Goal: Task Accomplishment & Management: Manage account settings

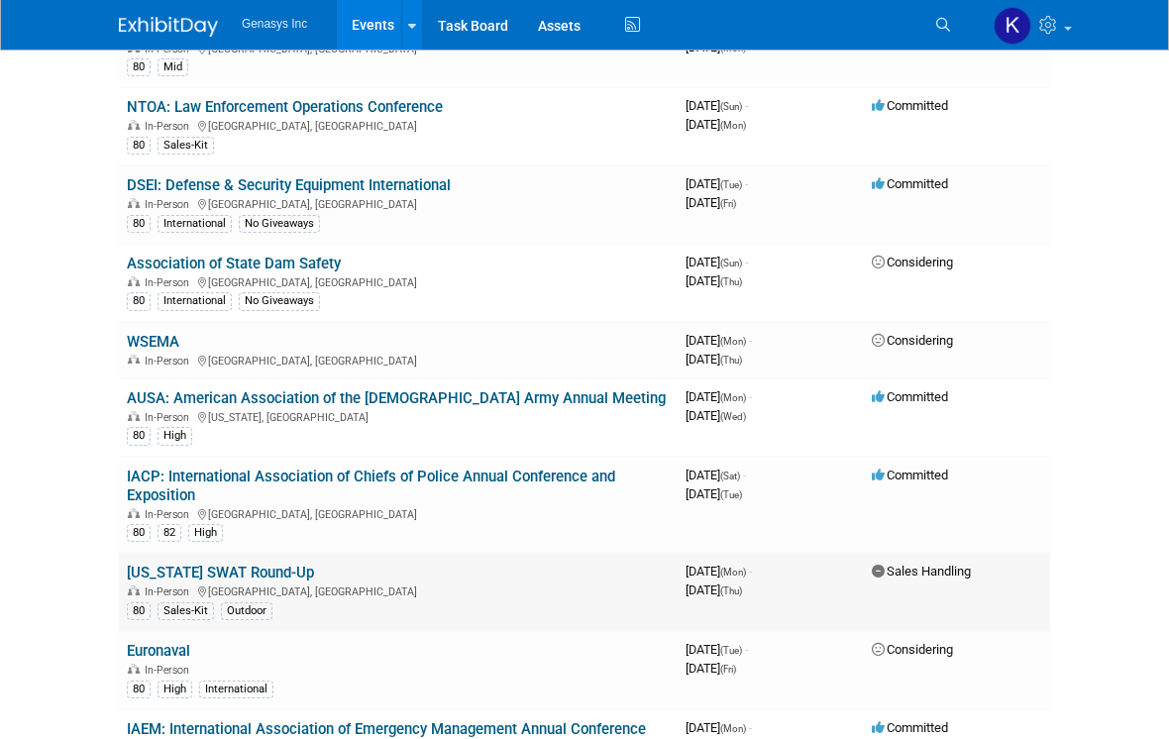
scroll to position [206, 0]
click at [474, 389] on link "AUSA: American Association of the [DEMOGRAPHIC_DATA] Army Annual Meeting" at bounding box center [396, 397] width 539 height 18
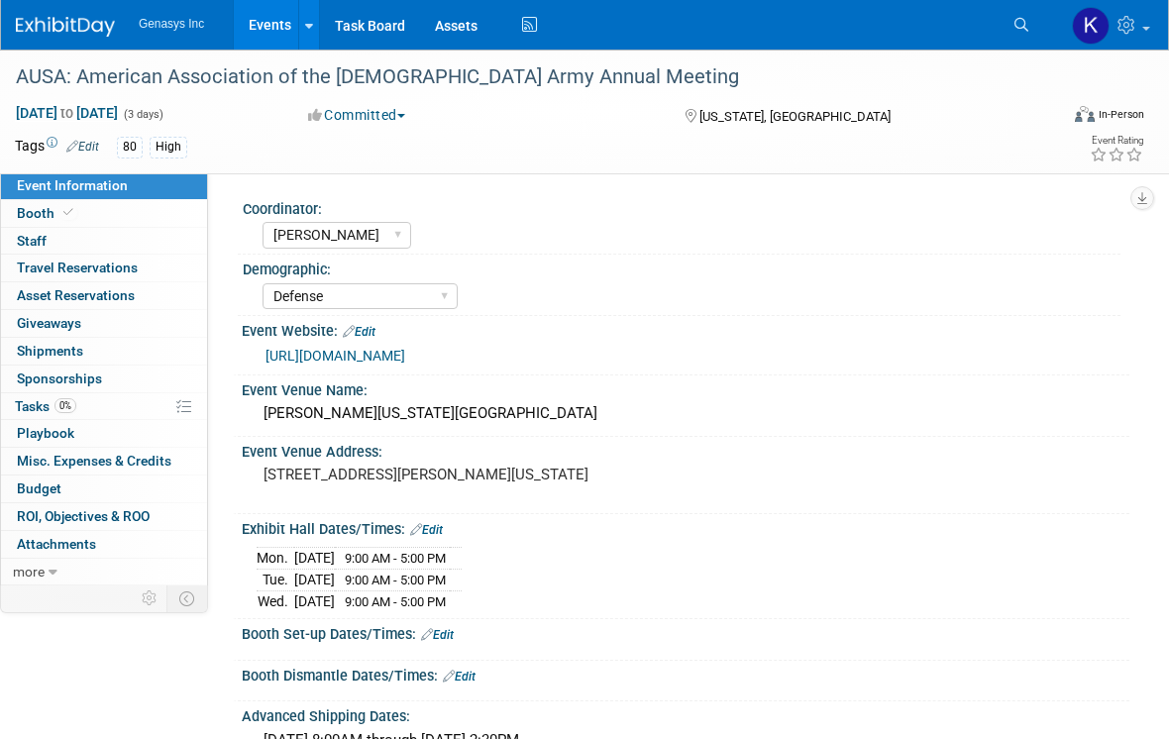
select select "[PERSON_NAME]"
select select "Defense"
select select "No"
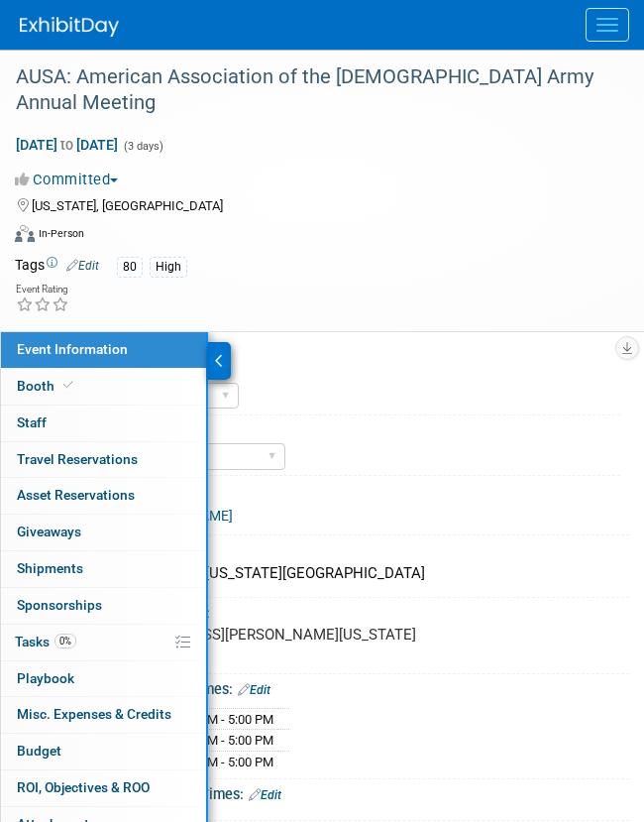
click at [225, 342] on div at bounding box center [219, 361] width 23 height 38
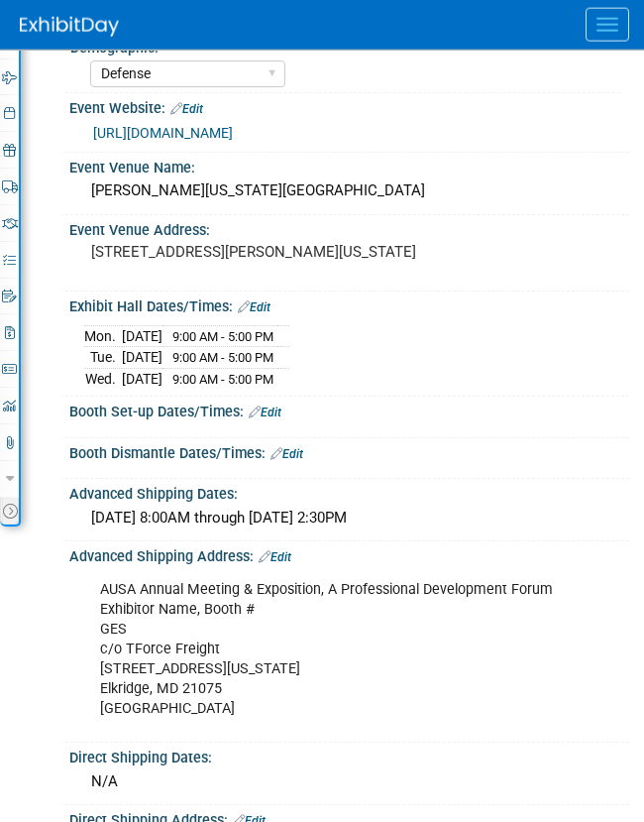
scroll to position [383, 0]
click at [281, 419] on link "Edit" at bounding box center [265, 412] width 33 height 14
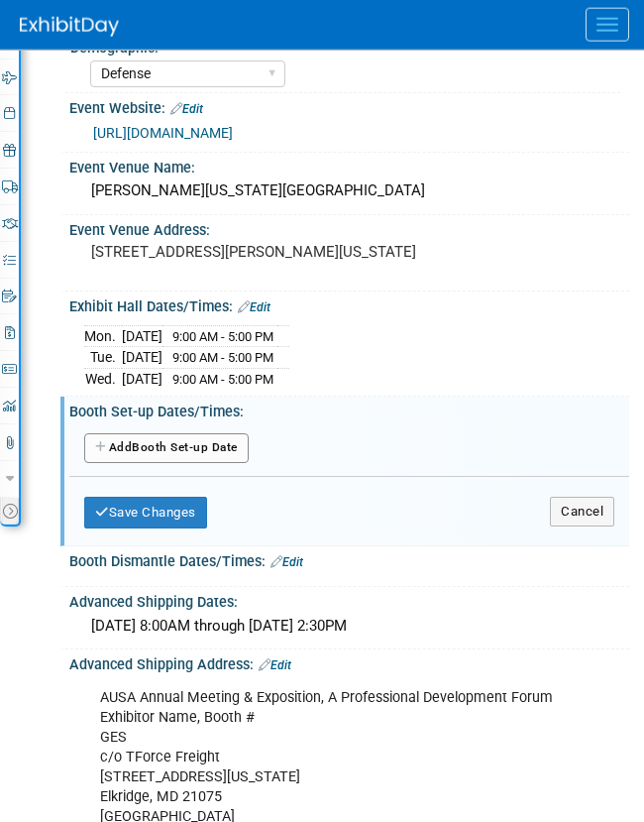
click at [249, 463] on button "Add Another Booth Set-up Date" at bounding box center [166, 448] width 165 height 30
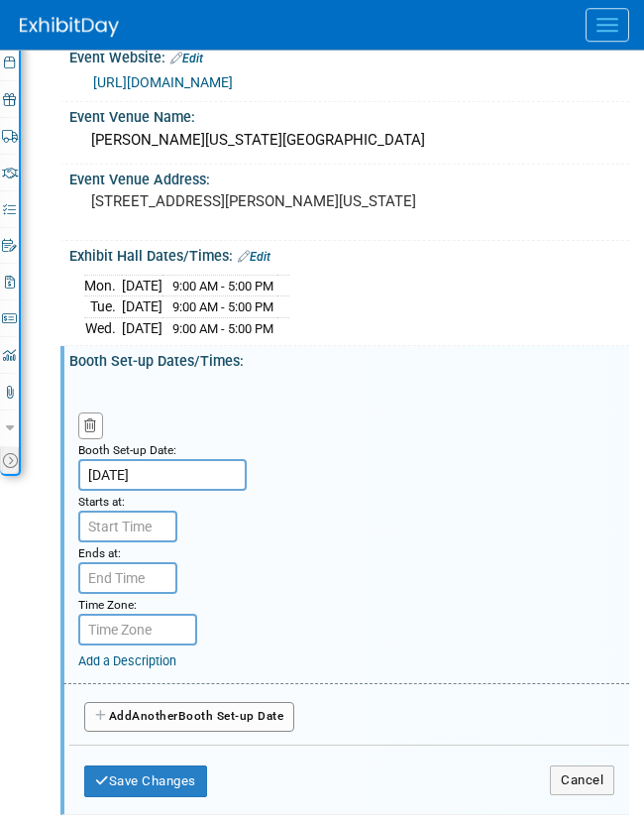
scroll to position [434, 0]
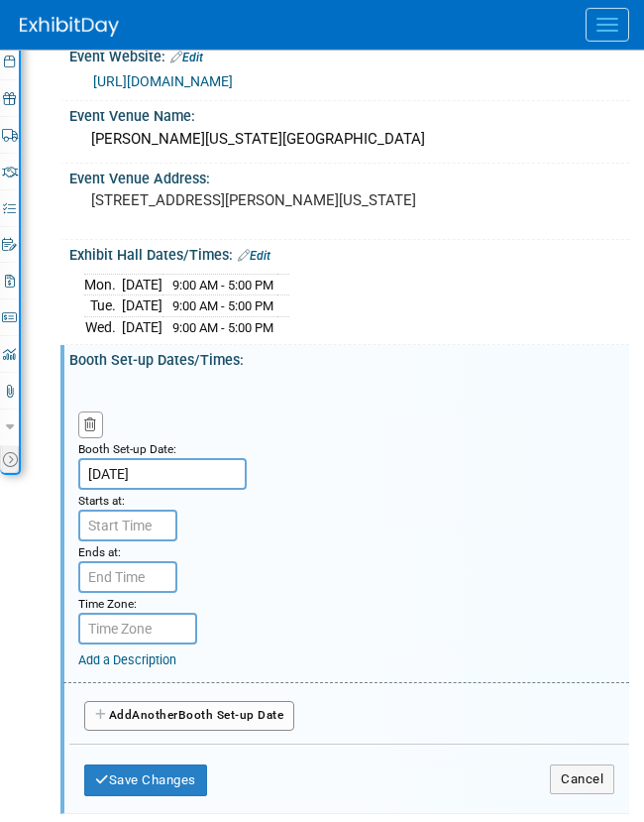
click at [207, 490] on input "Oct 13, 2025" at bounding box center [162, 474] width 168 height 32
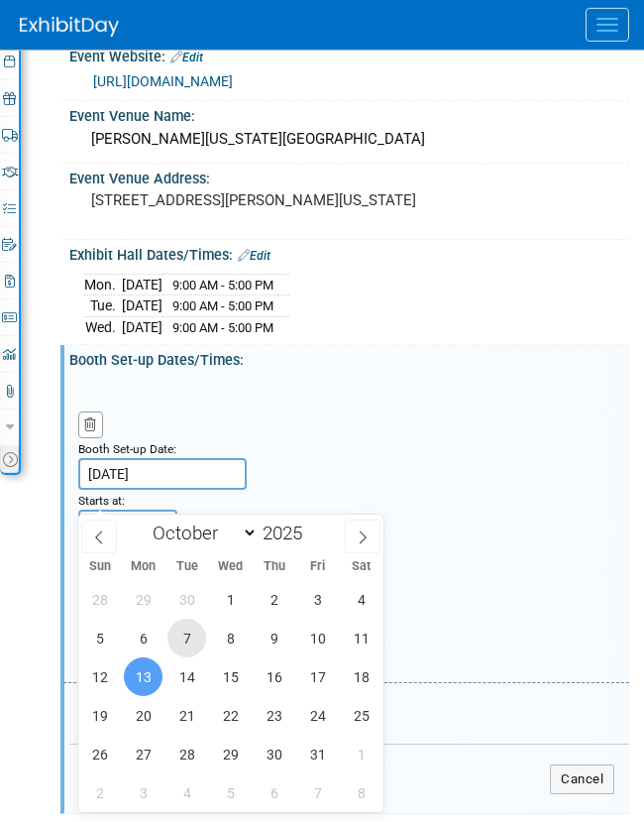
click at [201, 627] on span "7" at bounding box center [186, 637] width 39 height 39
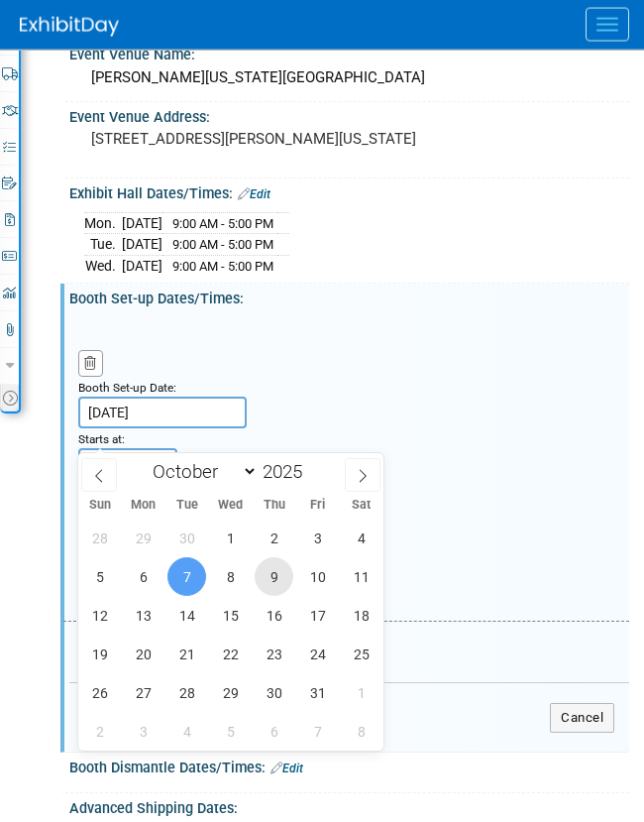
scroll to position [496, 0]
click at [272, 572] on span "9" at bounding box center [274, 576] width 39 height 39
type input "Oct 9, 2025"
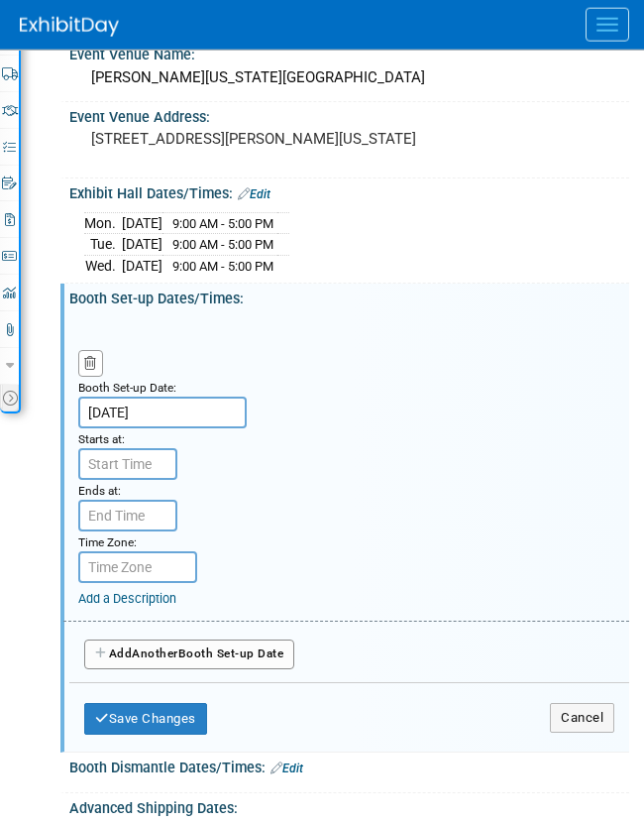
click at [142, 499] on div "Ends at:" at bounding box center [125, 490] width 94 height 20
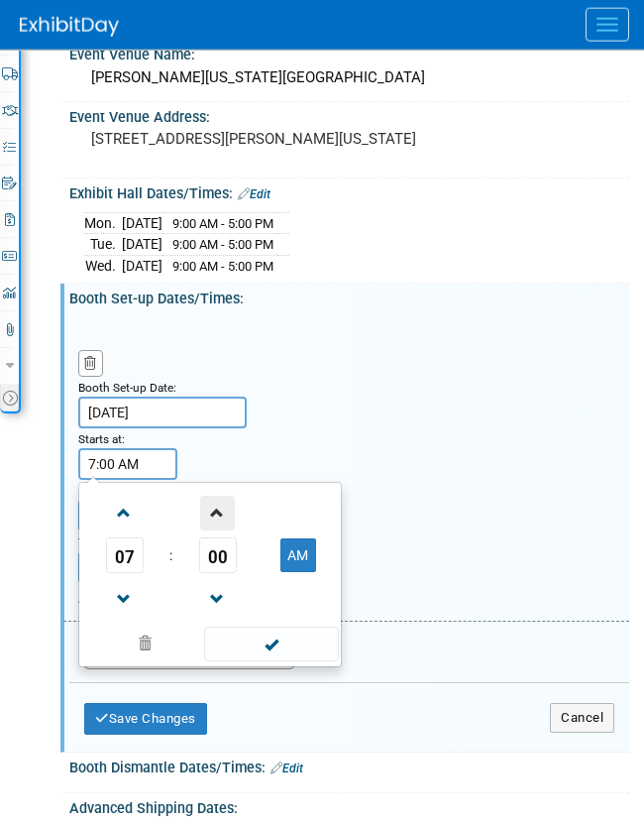
drag, startPoint x: 137, startPoint y: 477, endPoint x: 223, endPoint y: 537, distance: 105.3
click at [137, 477] on input "7:00 AM" at bounding box center [127, 464] width 99 height 32
click at [137, 530] on span at bounding box center [124, 513] width 35 height 35
type input "8:00 AM"
click at [271, 661] on span at bounding box center [271, 643] width 134 height 35
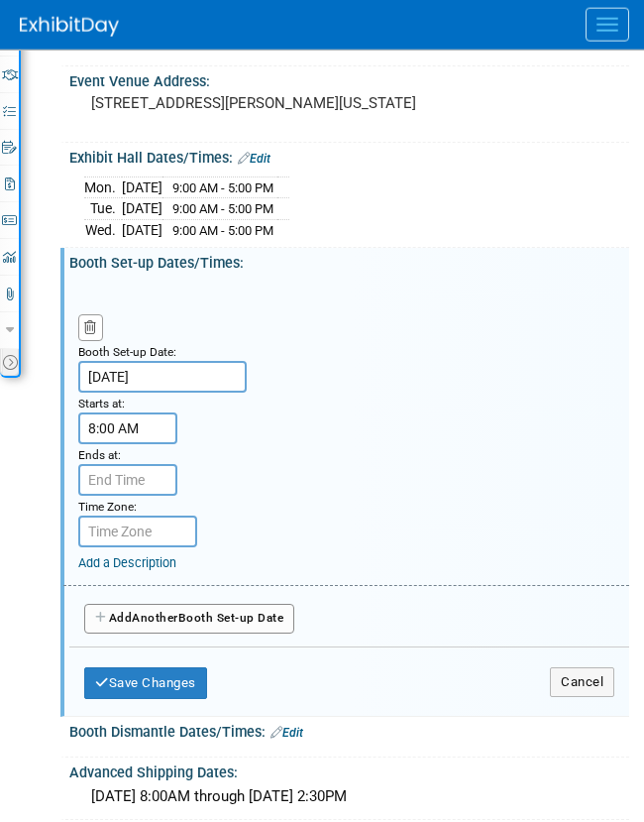
scroll to position [535, 0]
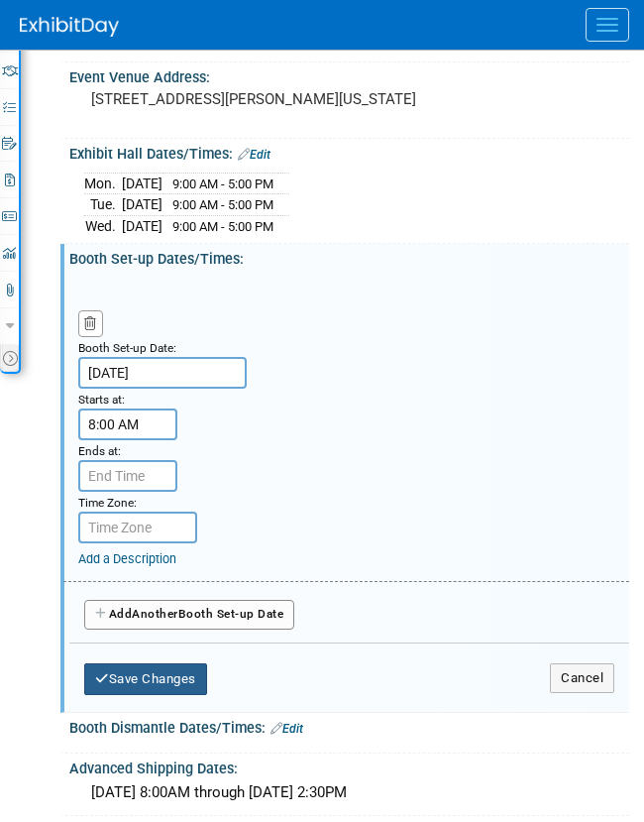
click at [182, 695] on button "Save Changes" at bounding box center [145, 679] width 123 height 32
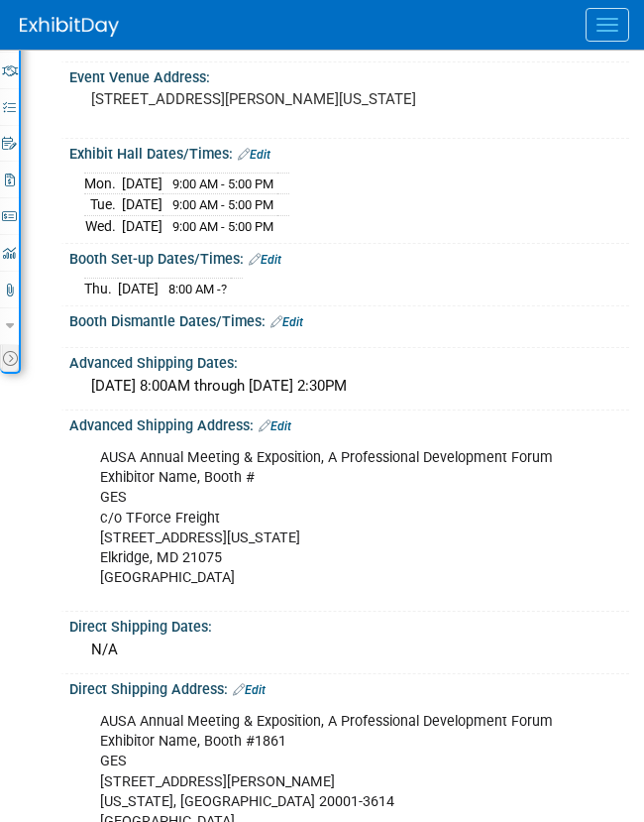
click at [298, 329] on link "Edit" at bounding box center [287, 322] width 33 height 14
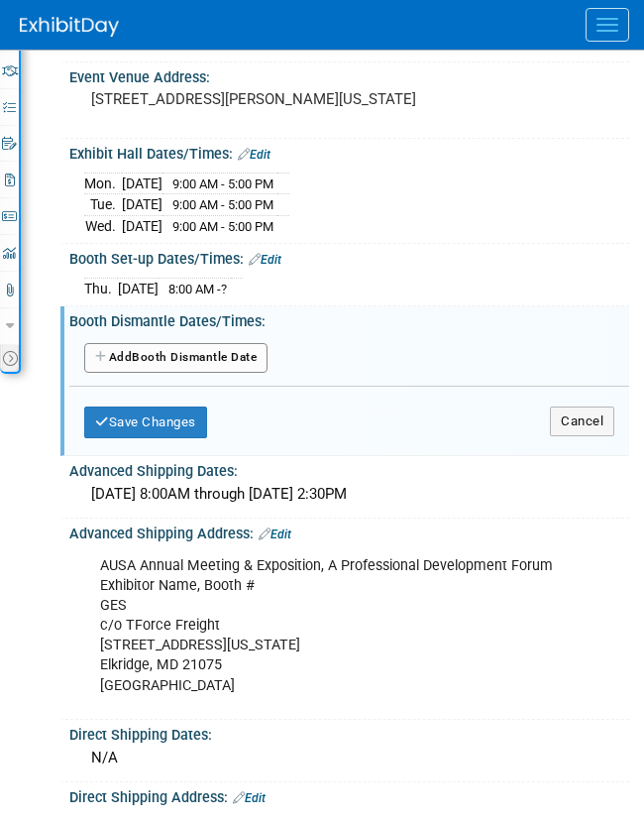
click at [278, 267] on link "Edit" at bounding box center [265, 260] width 33 height 14
select select "9"
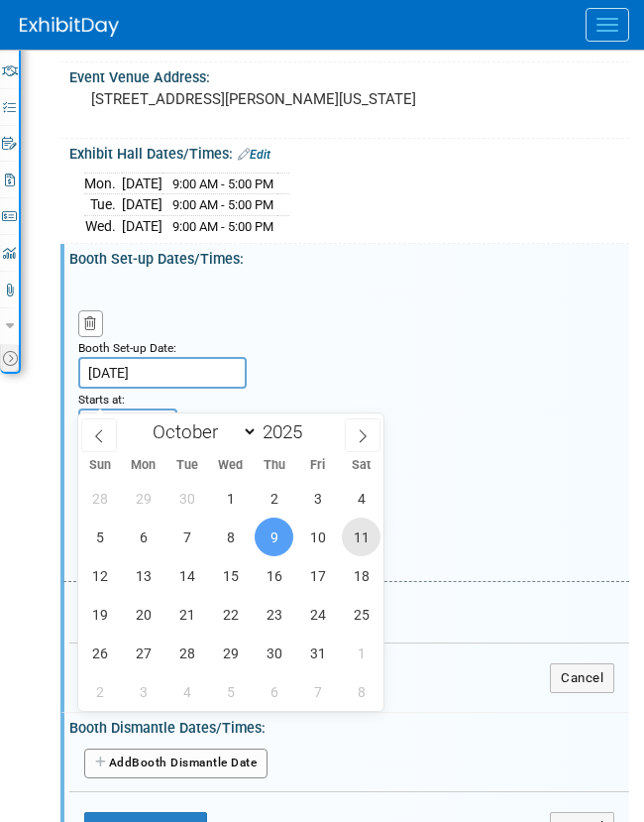
click at [366, 537] on span "11" at bounding box center [361, 536] width 39 height 39
type input "Oct 11, 2025"
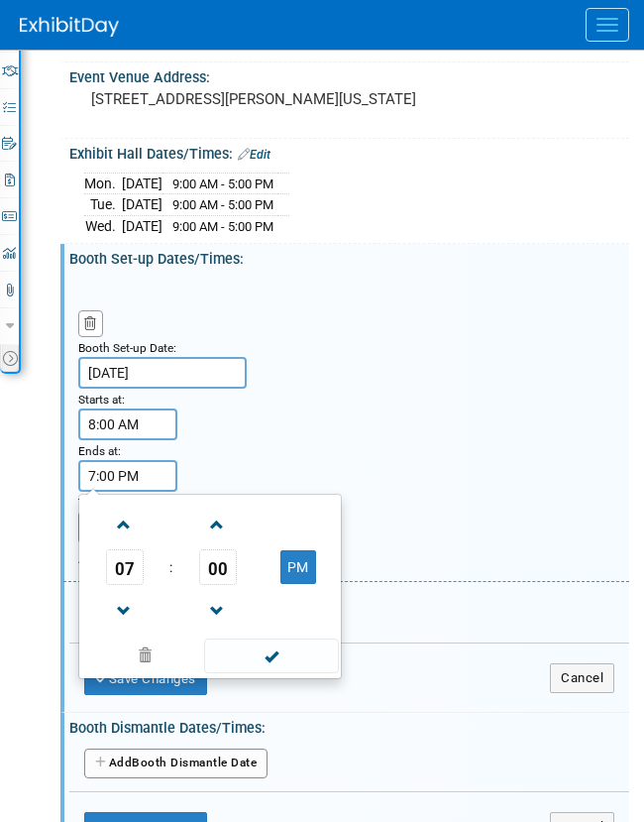
click at [122, 492] on input "7:00 PM" at bounding box center [127, 476] width 99 height 32
click at [136, 542] on span at bounding box center [124, 524] width 35 height 35
click at [304, 584] on button "PM" at bounding box center [298, 567] width 36 height 34
type input "8:00 AM"
click at [297, 673] on span at bounding box center [271, 655] width 134 height 35
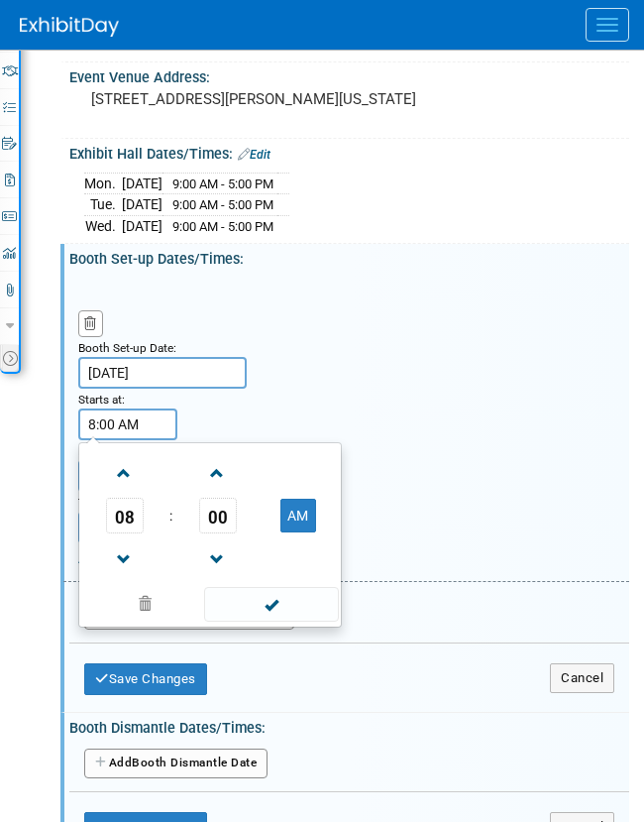
click at [136, 440] on input "8:00 AM" at bounding box center [127, 424] width 99 height 32
click at [152, 621] on span at bounding box center [145, 604] width 120 height 35
click at [304, 621] on span at bounding box center [271, 604] width 134 height 35
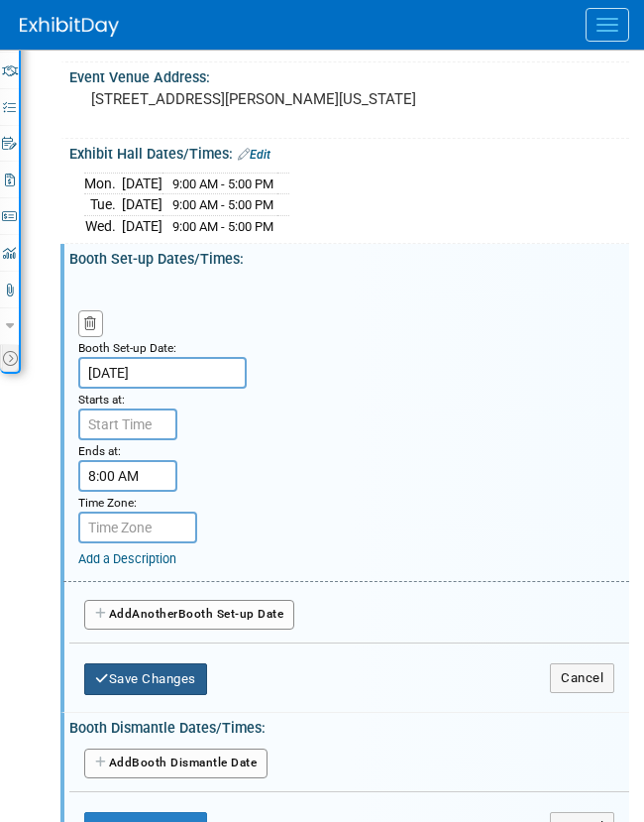
click at [180, 695] on button "Save Changes" at bounding box center [145, 679] width 123 height 32
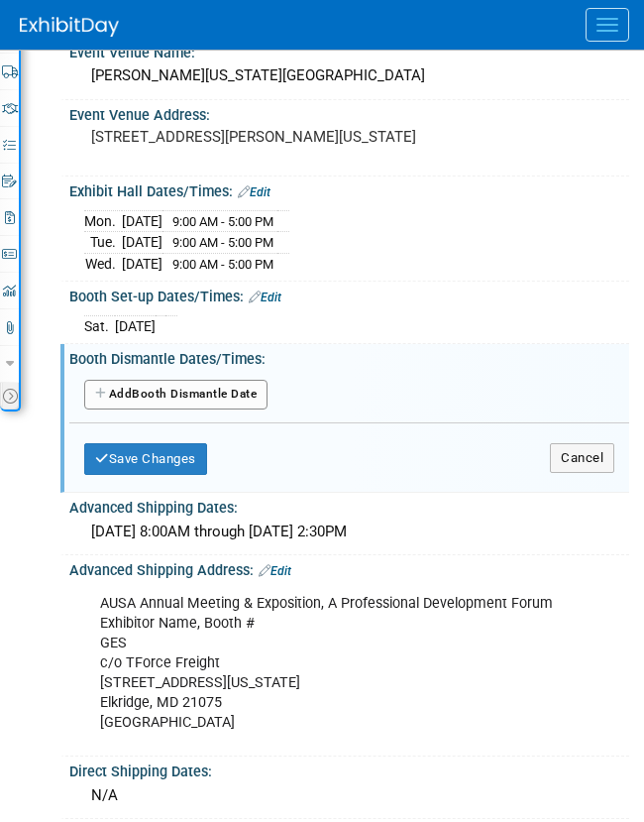
scroll to position [497, 0]
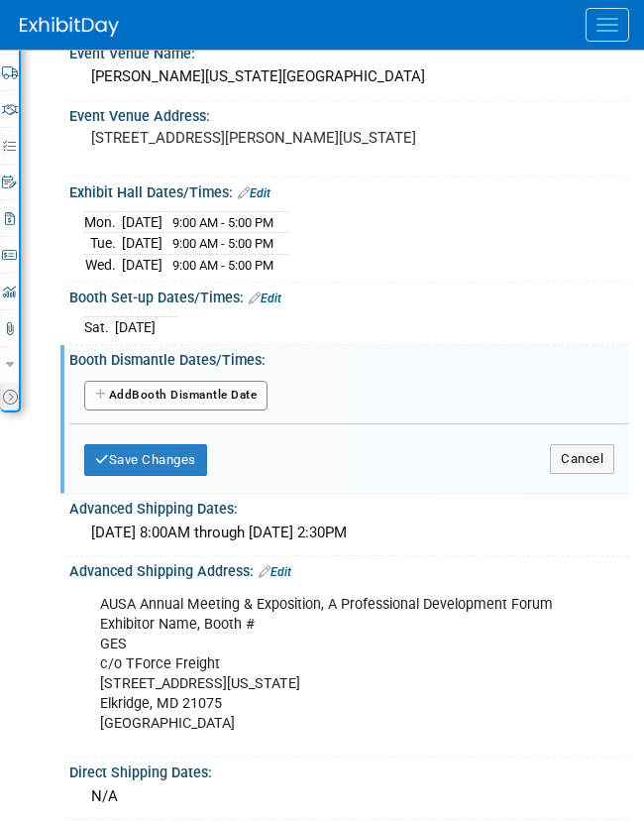
click at [281, 305] on link "Edit" at bounding box center [265, 298] width 33 height 14
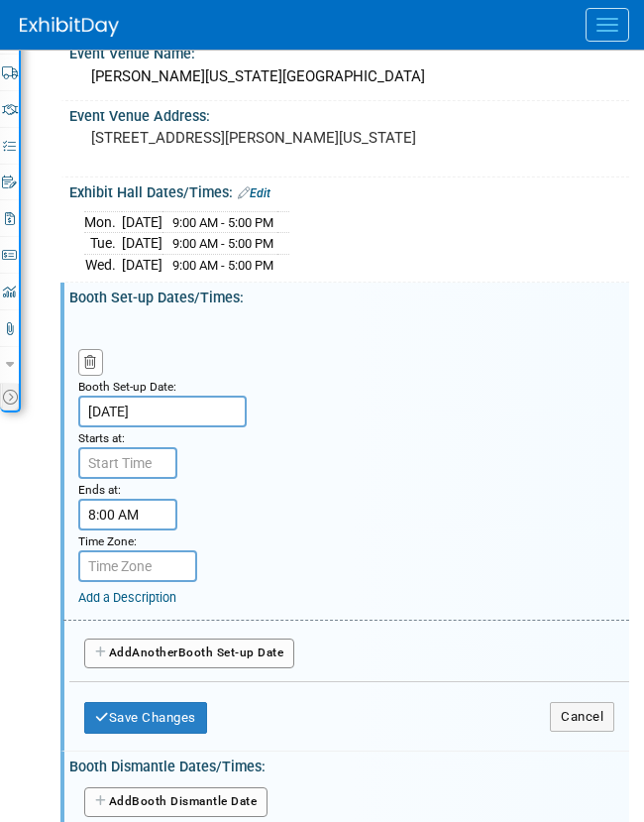
click at [193, 730] on button "Save Changes" at bounding box center [145, 718] width 123 height 32
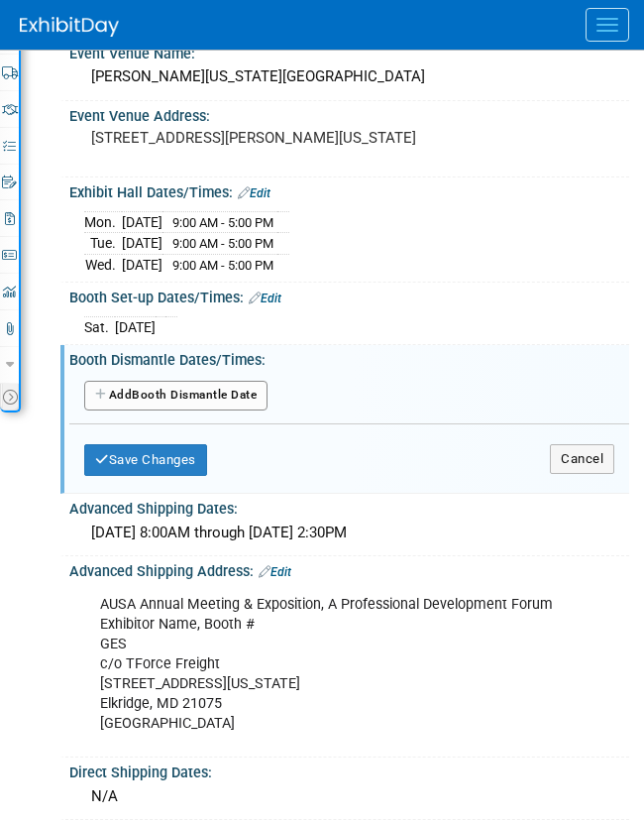
click at [233, 410] on button "Add Another Booth Dismantle Date" at bounding box center [175, 396] width 183 height 30
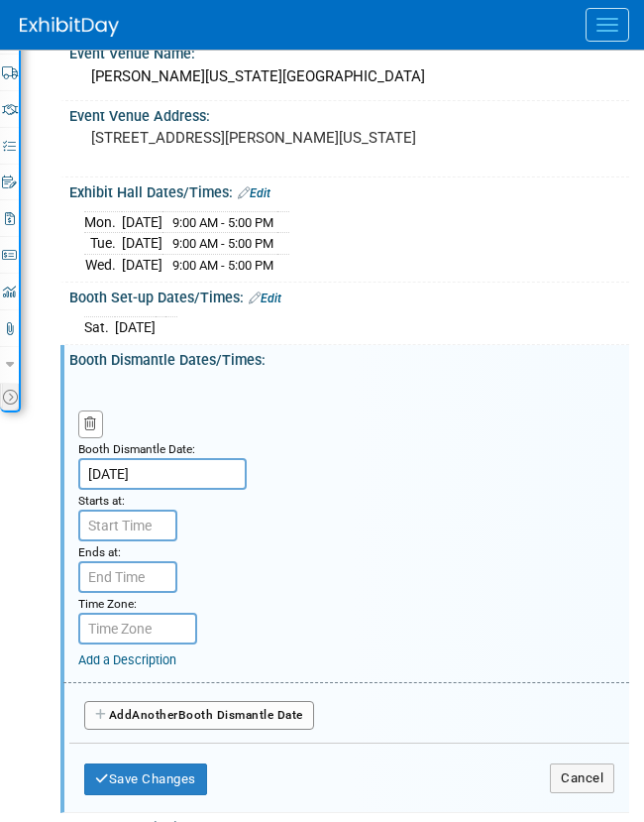
type input "7:00 AM"
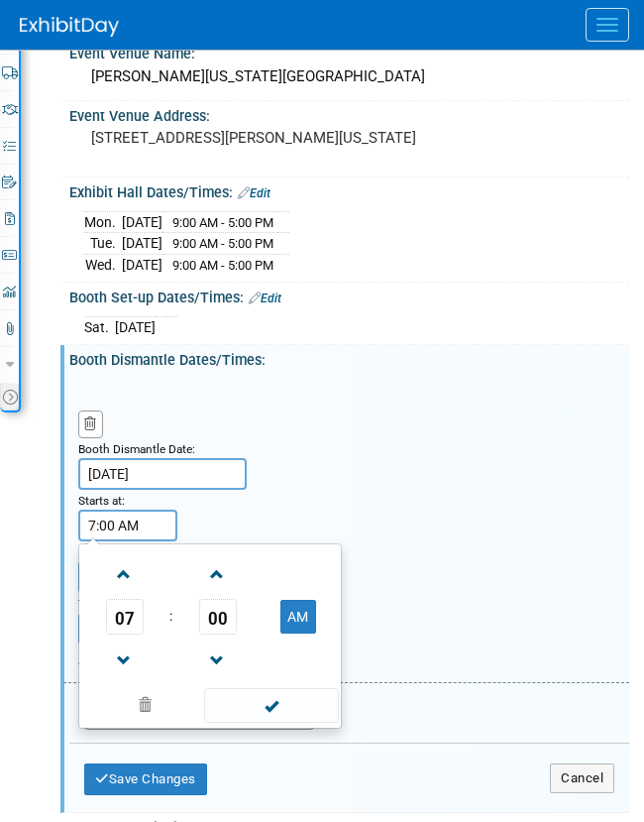
drag, startPoint x: 135, startPoint y: 549, endPoint x: 165, endPoint y: 569, distance: 35.7
click at [166, 541] on div "7:00 AM 07 : 00 AM 12 01 02 03 04 05 06 07 08 09 10 11 00 05 10 15 20 25 30 35 …" at bounding box center [127, 525] width 99 height 32
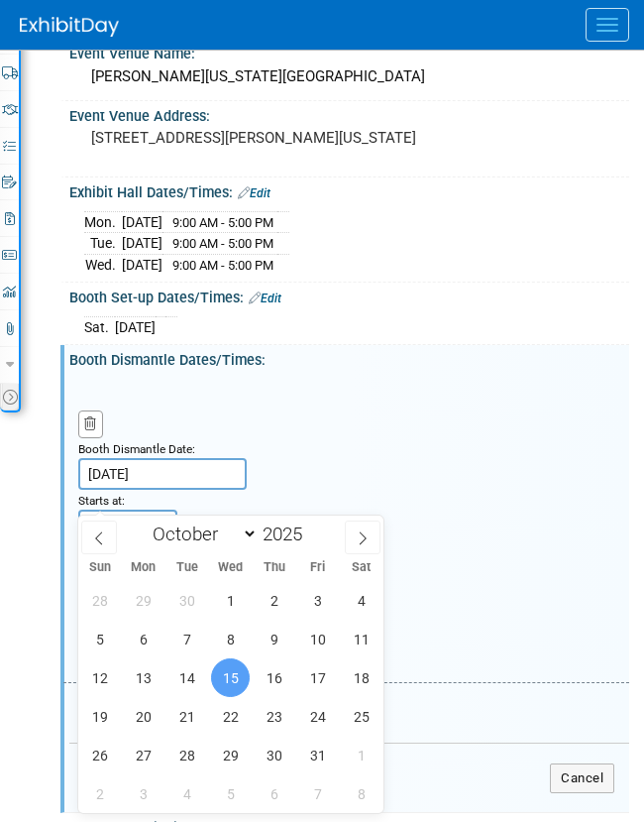
click at [207, 488] on input "Oct 15, 2025" at bounding box center [162, 474] width 168 height 32
click at [466, 445] on div "Booth Dismantle Date: Oct 15, 2025 Starts at: 7:00 AM Ends at: Time Zone: Apply…" at bounding box center [346, 530] width 566 height 304
click at [507, 552] on div "Booth Dismantle Date: Oct 15, 2025 Starts at: 7:00 AM Ends at: Time Zone: Apply…" at bounding box center [346, 530] width 566 height 304
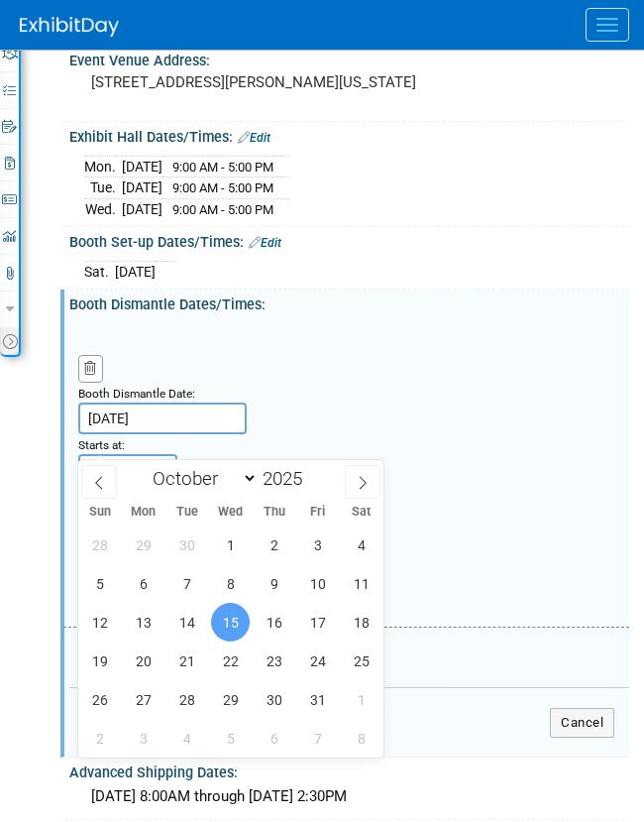
scroll to position [617, 0]
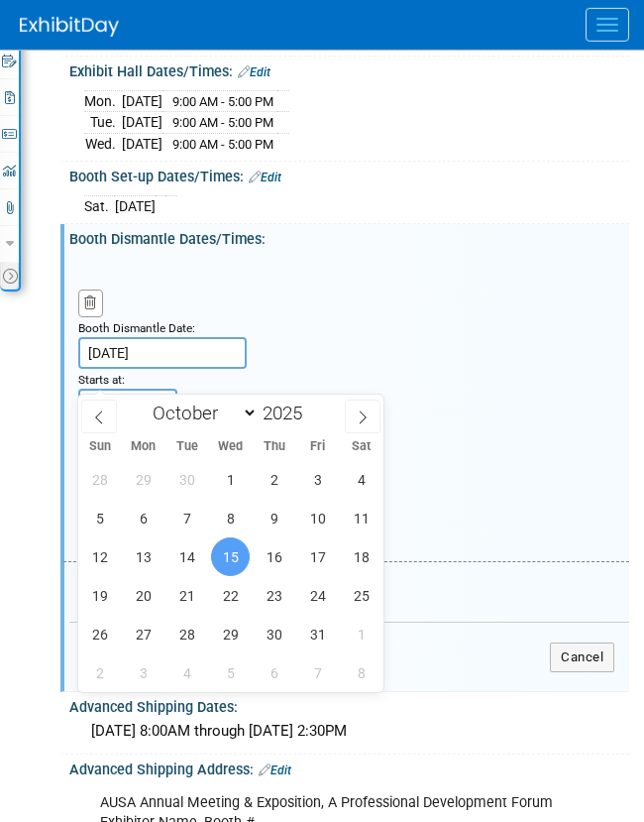
click at [194, 674] on button "Save Changes" at bounding box center [145, 658] width 123 height 32
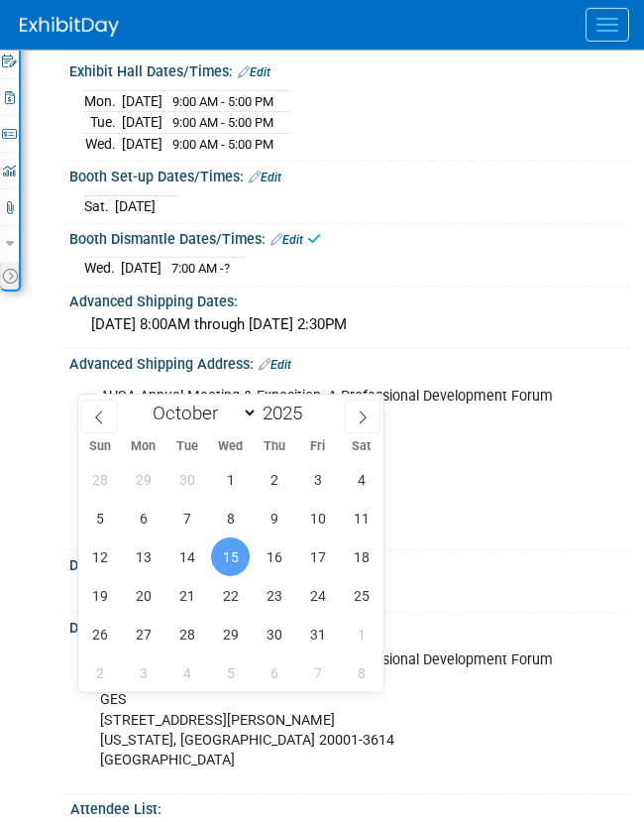
click at [55, 450] on div "Event Information Event Info Booth Booth 0 Staff 0 Staff 0 Travel Reservations …" at bounding box center [322, 625] width 644 height 1820
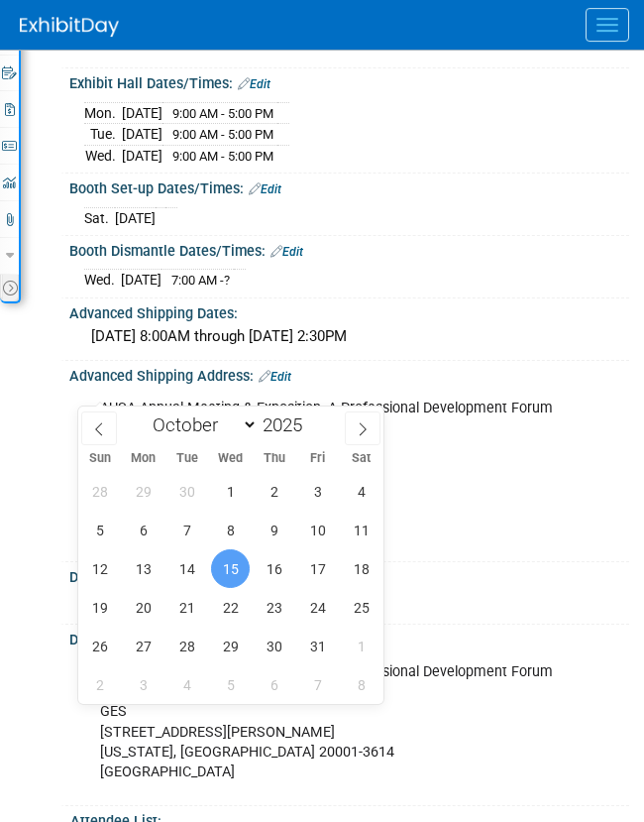
click at [303, 259] on link "Edit" at bounding box center [287, 252] width 33 height 14
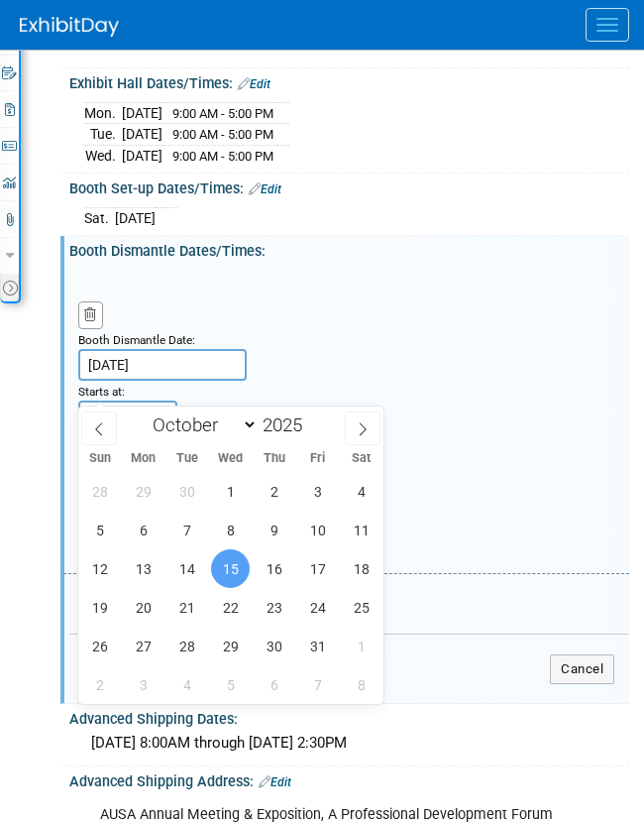
click at [216, 564] on span "15" at bounding box center [230, 568] width 39 height 39
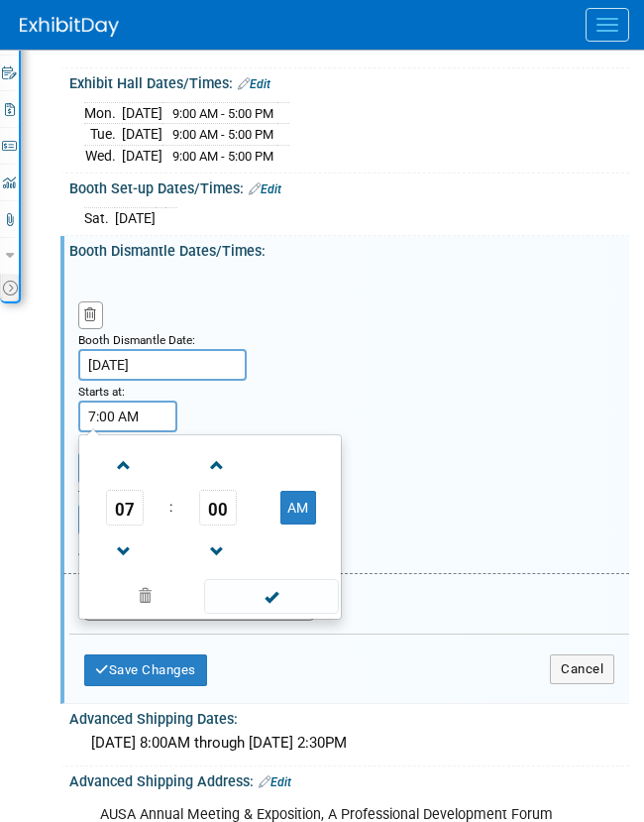
click at [133, 432] on input "7:00 AM" at bounding box center [127, 416] width 99 height 32
click at [146, 613] on span at bounding box center [145, 596] width 120 height 35
click at [276, 613] on span at bounding box center [271, 596] width 134 height 35
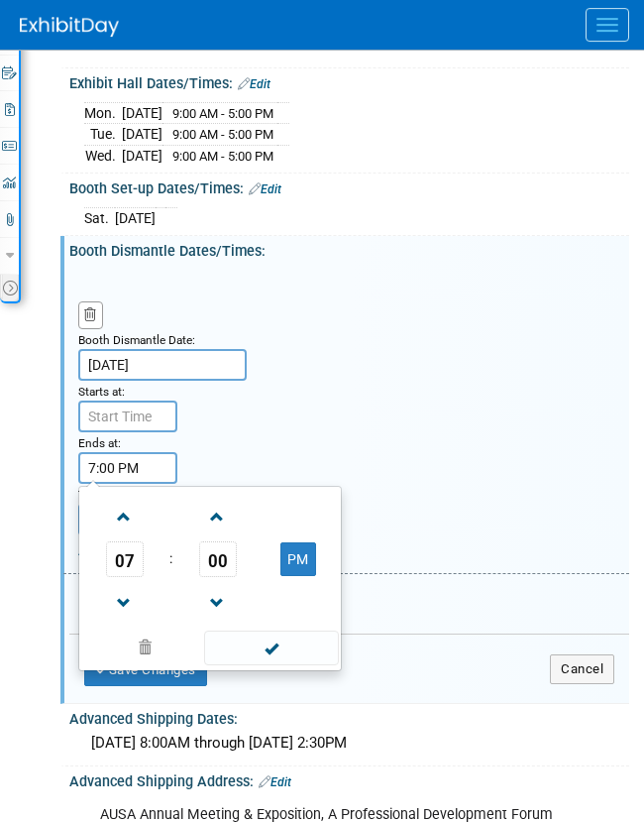
click at [113, 484] on input "7:00 PM" at bounding box center [127, 468] width 99 height 32
click at [132, 619] on span at bounding box center [124, 603] width 35 height 35
click at [213, 577] on span "00" at bounding box center [218, 559] width 38 height 36
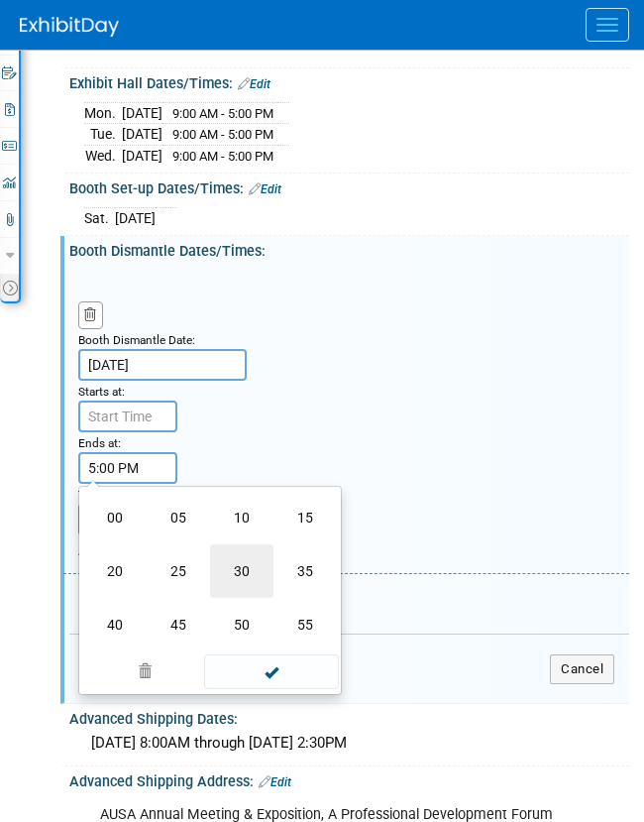
click at [233, 596] on td "30" at bounding box center [241, 571] width 63 height 54
type input "5:30 PM"
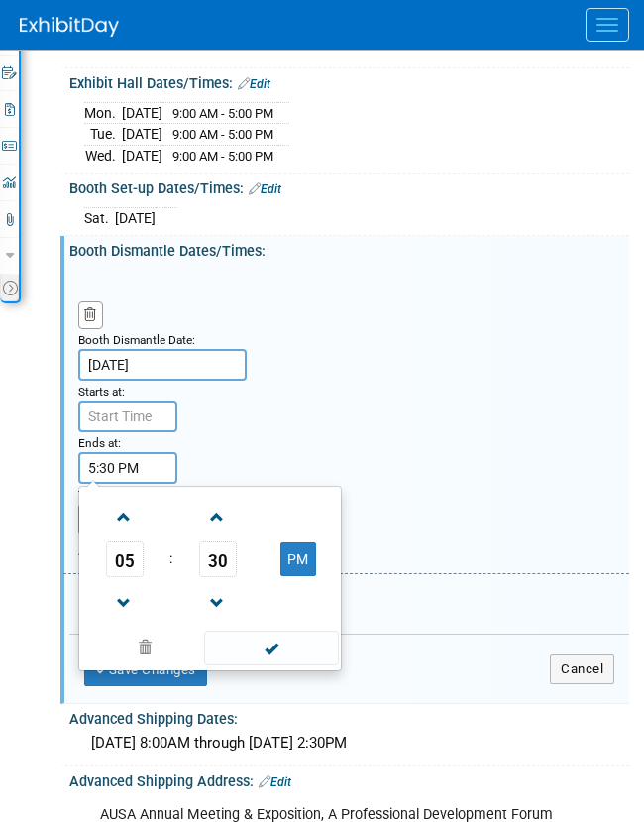
click at [281, 659] on span at bounding box center [271, 647] width 134 height 35
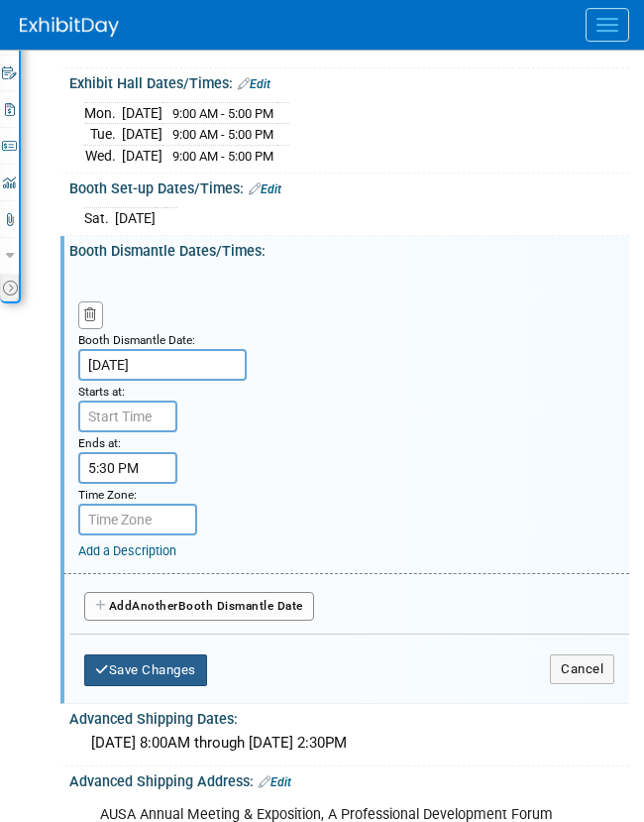
click at [178, 686] on button "Save Changes" at bounding box center [145, 670] width 123 height 32
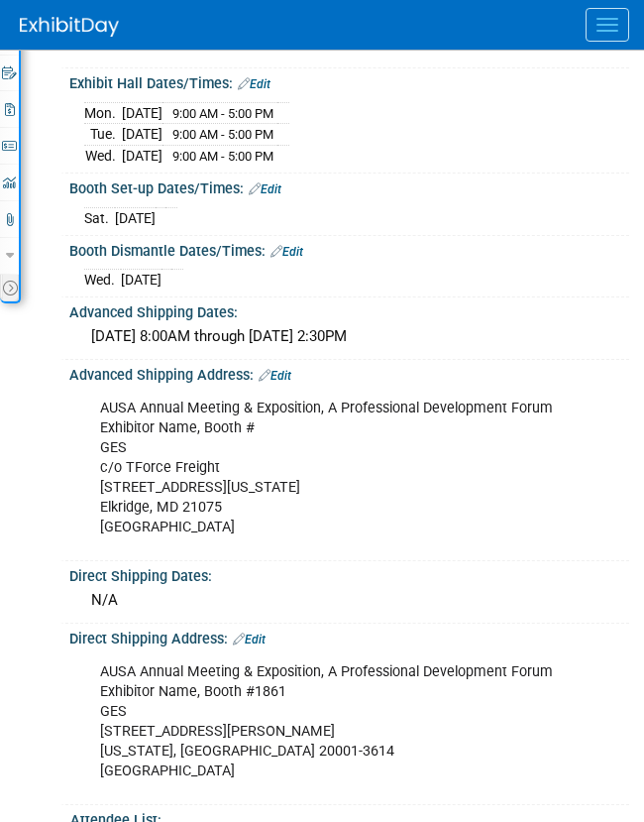
scroll to position [581, 0]
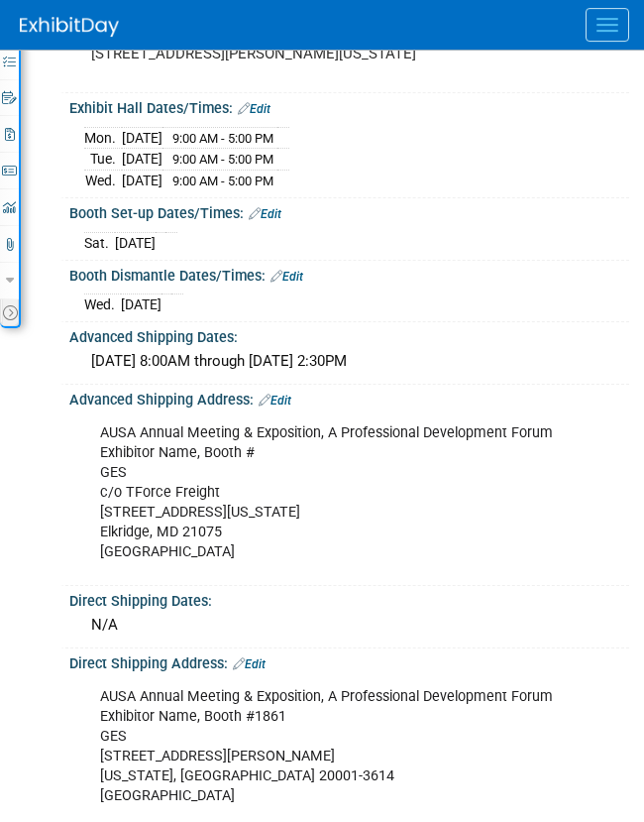
click at [303, 283] on link "Edit" at bounding box center [287, 277] width 33 height 14
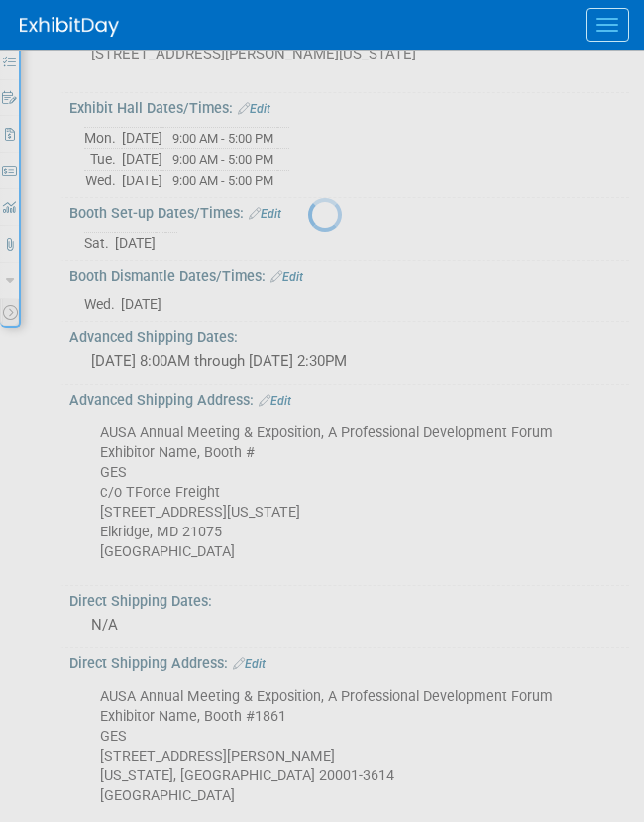
click at [308, 303] on div at bounding box center [322, 411] width 28 height 822
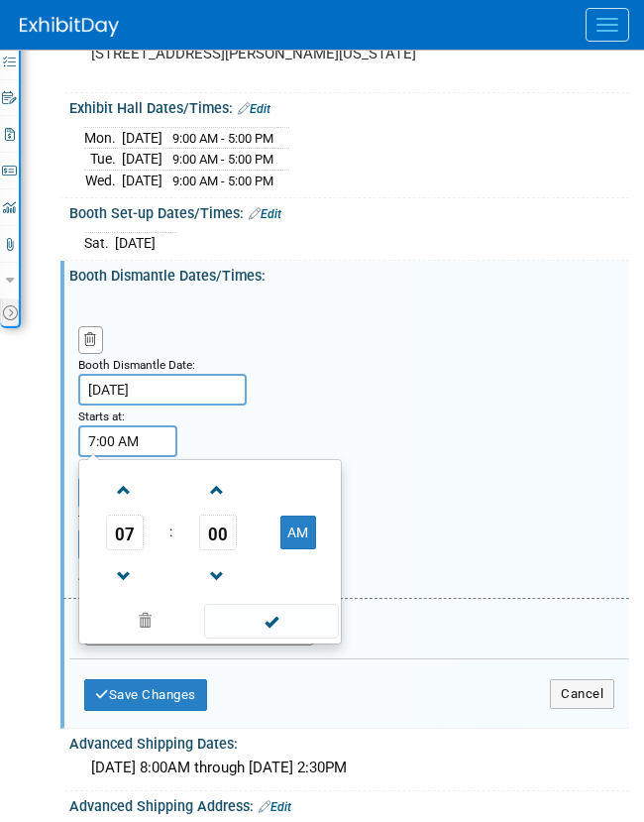
click at [136, 457] on input "7:00 AM" at bounding box center [127, 441] width 99 height 32
click at [137, 594] on span at bounding box center [124, 576] width 35 height 35
click at [291, 549] on button "AM" at bounding box center [298, 532] width 36 height 34
type input "5:00 PM"
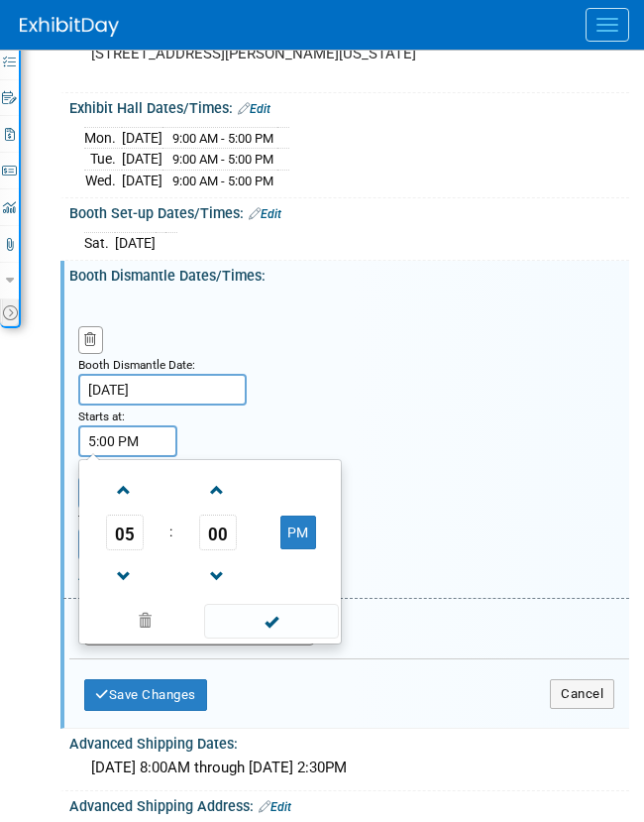
click at [285, 638] on span at bounding box center [271, 621] width 134 height 35
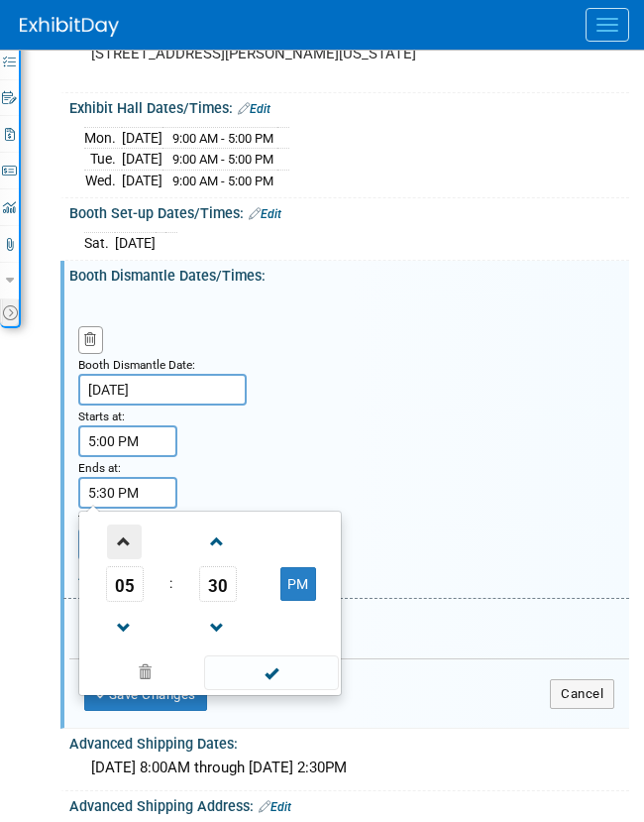
drag, startPoint x: 120, startPoint y: 510, endPoint x: 112, endPoint y: 557, distance: 47.2
click at [120, 508] on input "5:30 PM" at bounding box center [127, 493] width 99 height 32
click at [141, 681] on span at bounding box center [145, 672] width 120 height 35
click at [236, 690] on span at bounding box center [271, 672] width 134 height 35
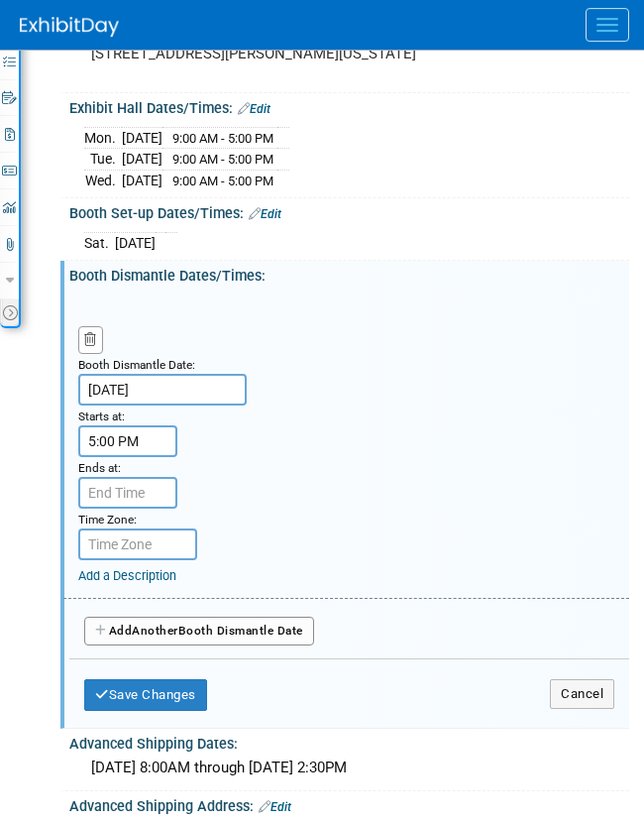
click at [173, 711] on button "Save Changes" at bounding box center [145, 695] width 123 height 32
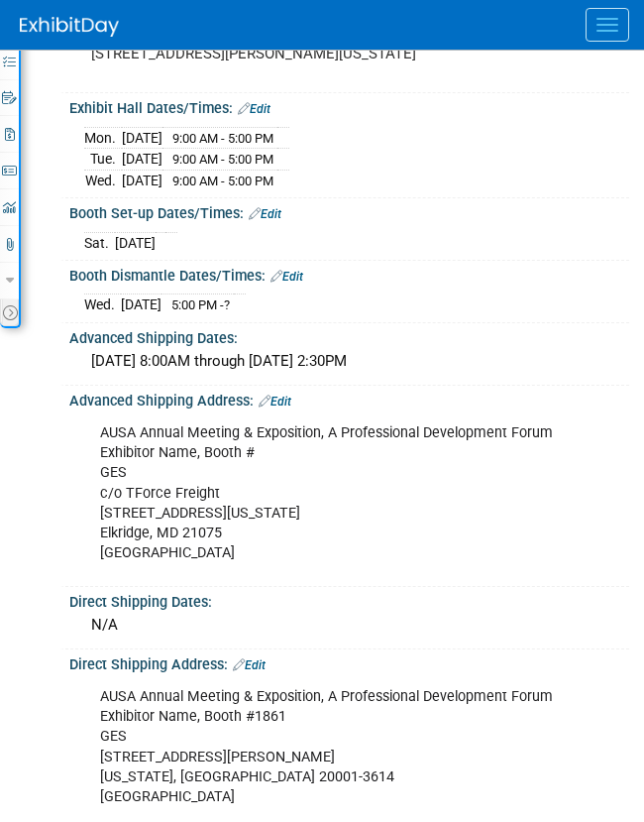
click at [300, 283] on link "Edit" at bounding box center [287, 277] width 33 height 14
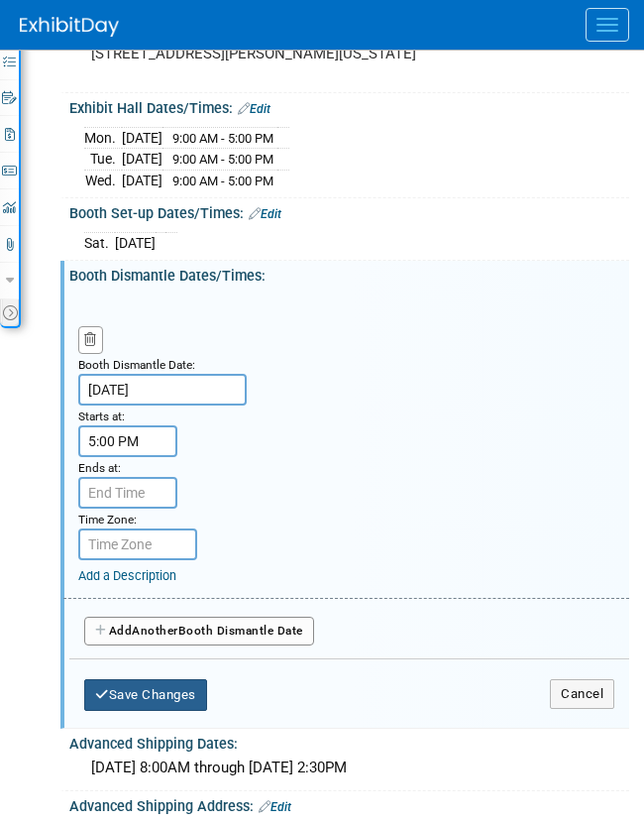
click at [144, 711] on button "Save Changes" at bounding box center [145, 695] width 123 height 32
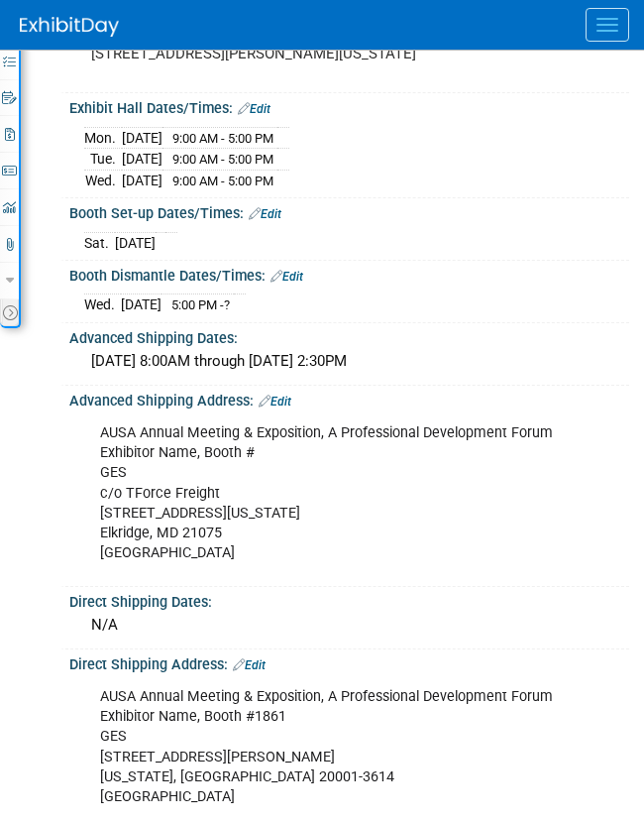
scroll to position [580, 0]
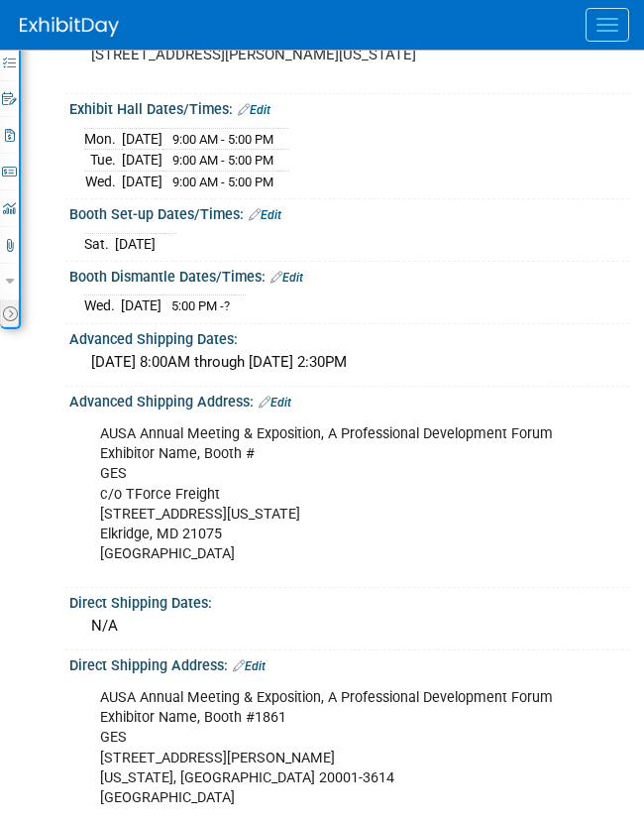
click at [303, 284] on link "Edit" at bounding box center [287, 278] width 33 height 14
select select "9"
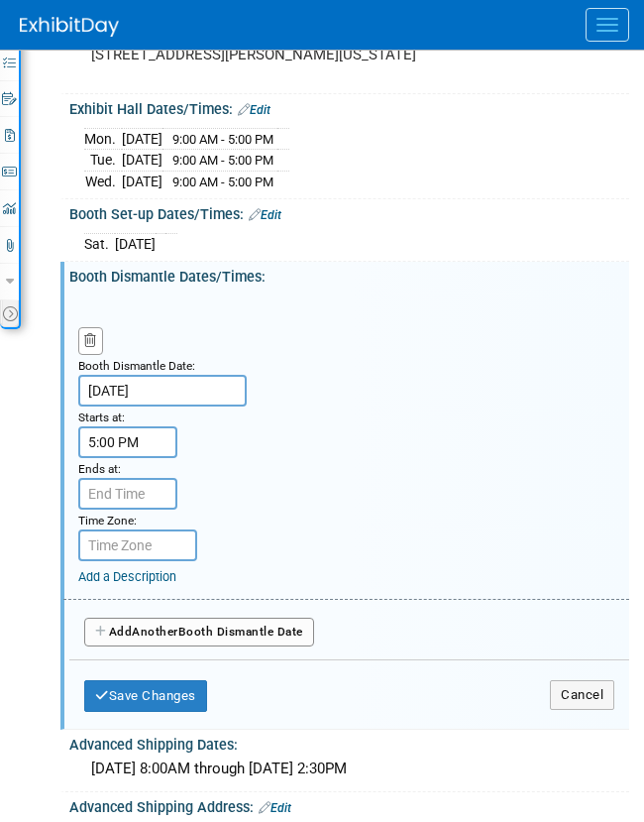
click at [165, 399] on input "Oct 15, 2025" at bounding box center [162, 391] width 168 height 32
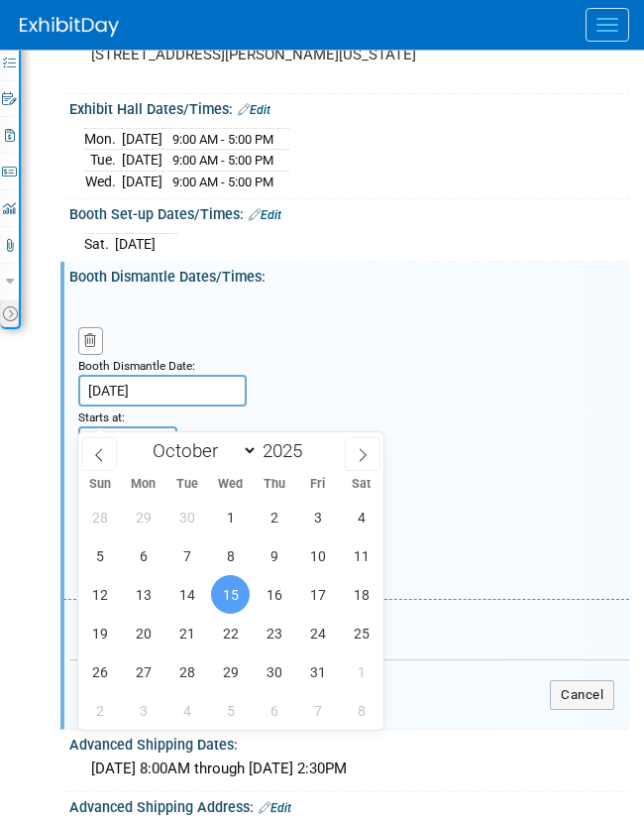
click at [274, 222] on link "Edit" at bounding box center [265, 215] width 33 height 14
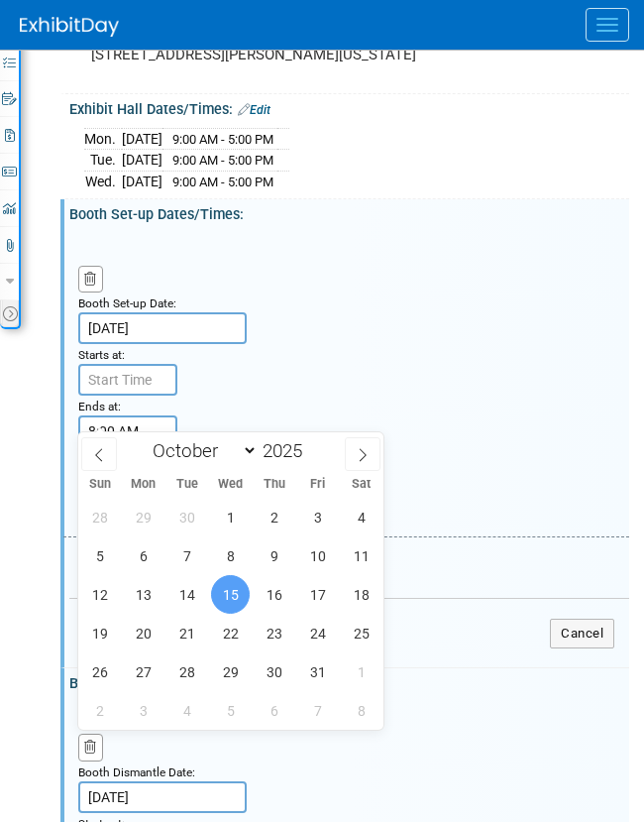
click at [227, 593] on span "15" at bounding box center [230, 594] width 39 height 39
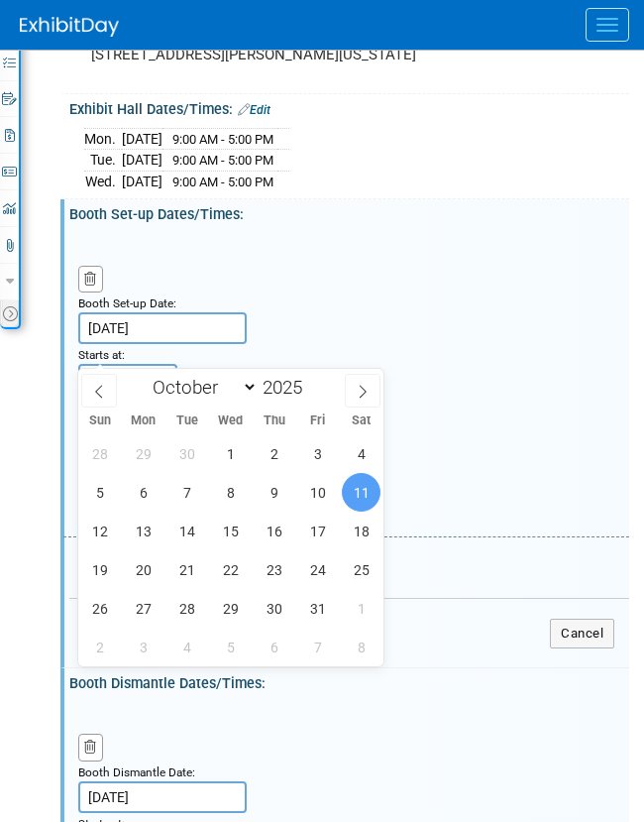
click at [181, 344] on input "Oct 11, 2025" at bounding box center [162, 328] width 168 height 32
click at [276, 503] on span "9" at bounding box center [274, 492] width 39 height 39
type input "Oct 9, 2025"
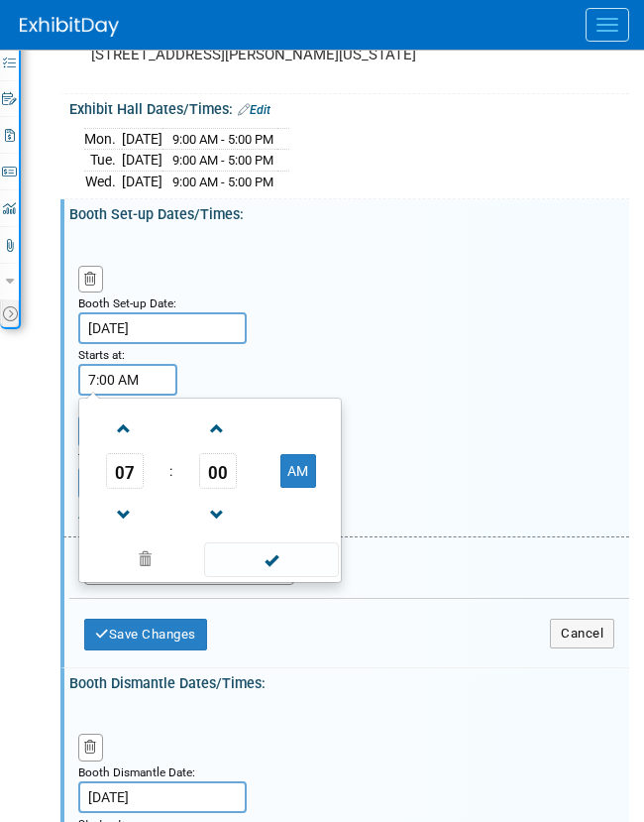
click at [139, 395] on input "7:00 AM" at bounding box center [127, 380] width 99 height 32
click at [118, 446] on span at bounding box center [124, 428] width 35 height 35
type input "8:00 AM"
click at [247, 577] on span at bounding box center [271, 559] width 134 height 35
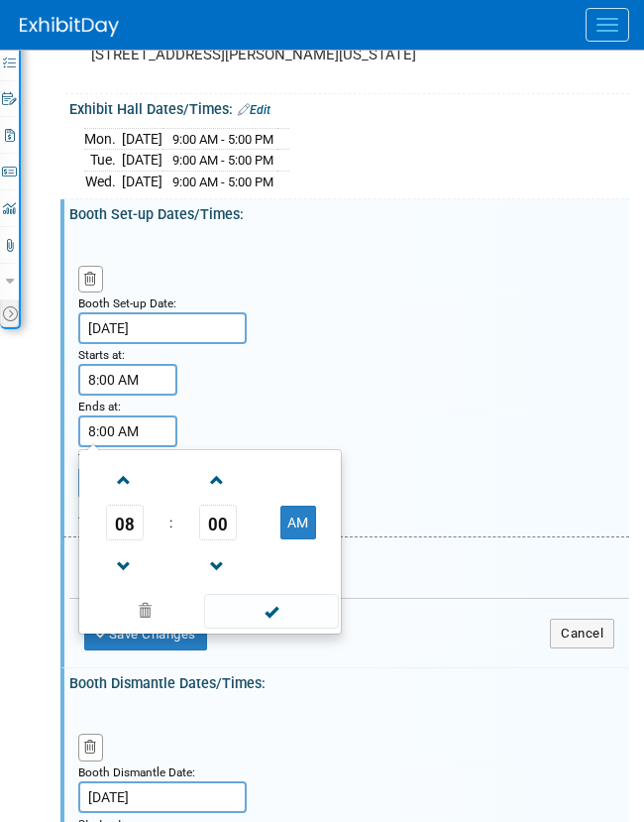
click at [153, 447] on input "8:00 AM" at bounding box center [127, 431] width 99 height 32
click at [137, 627] on span at bounding box center [145, 611] width 120 height 35
click at [271, 628] on span at bounding box center [271, 611] width 134 height 35
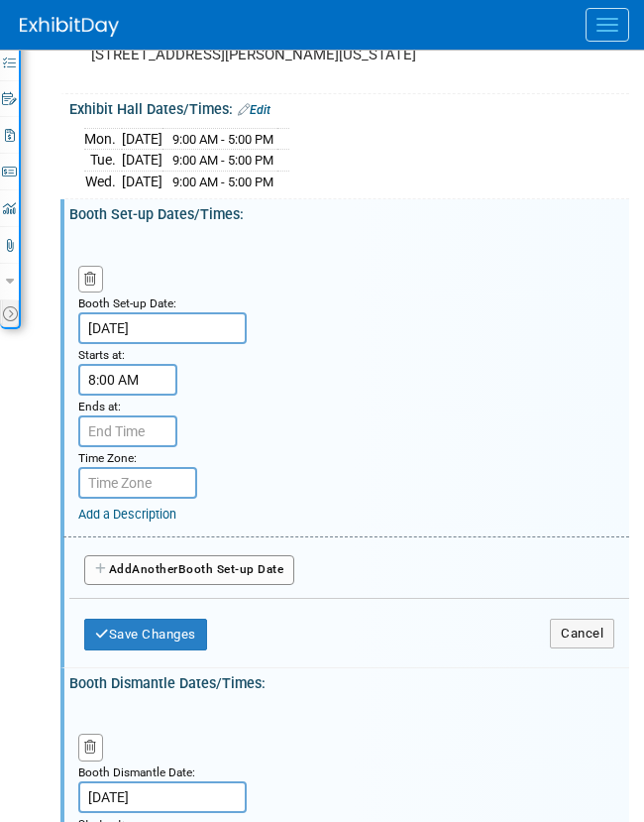
click at [153, 650] on button "Save Changes" at bounding box center [145, 634] width 123 height 32
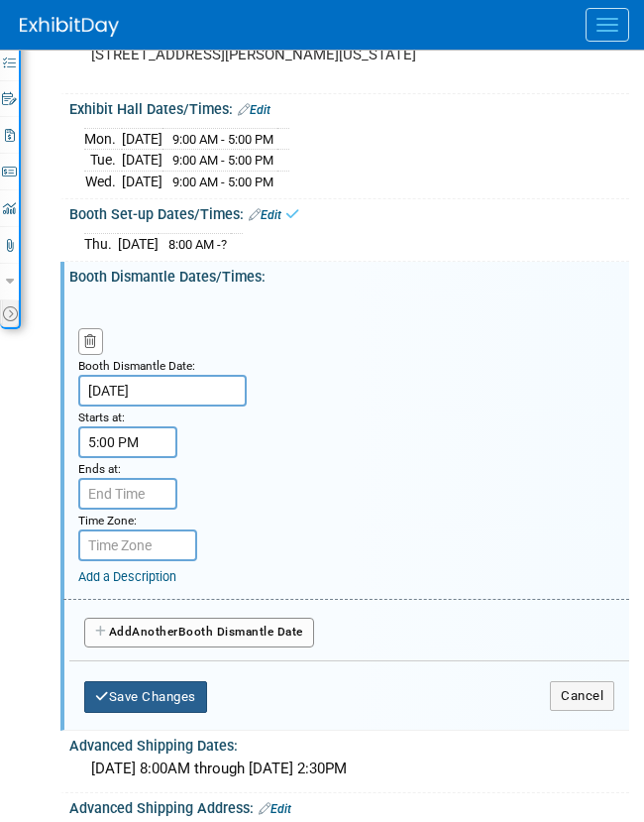
click at [153, 713] on button "Save Changes" at bounding box center [145, 697] width 123 height 32
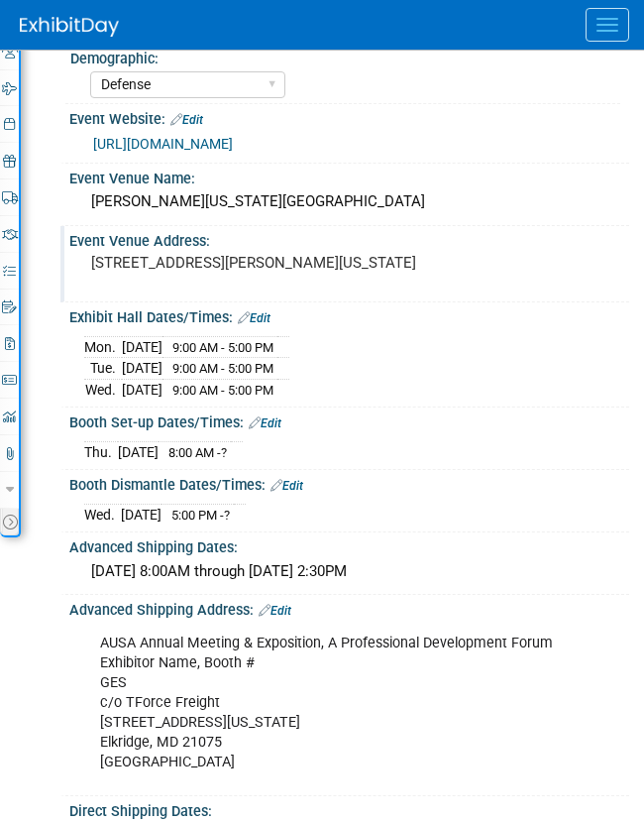
scroll to position [0, 0]
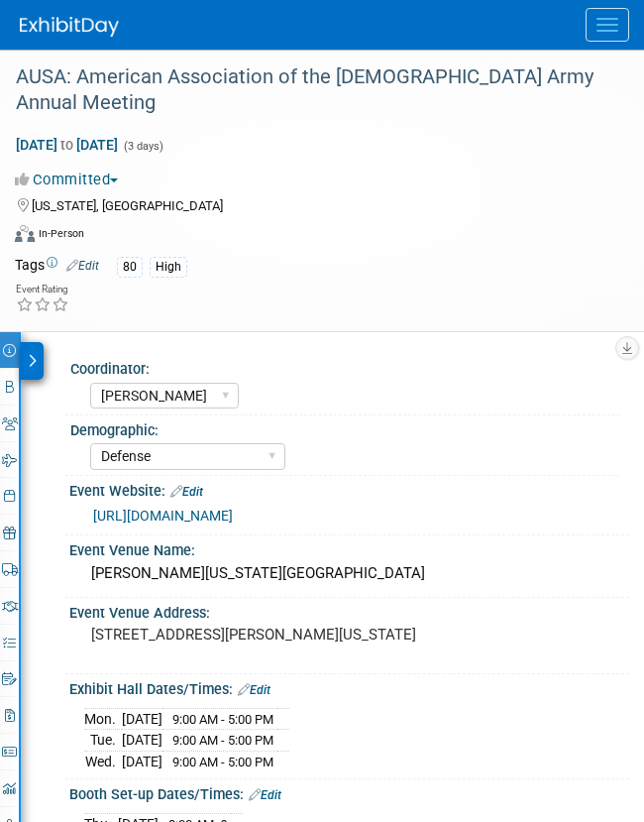
click at [35, 347] on div at bounding box center [32, 361] width 23 height 38
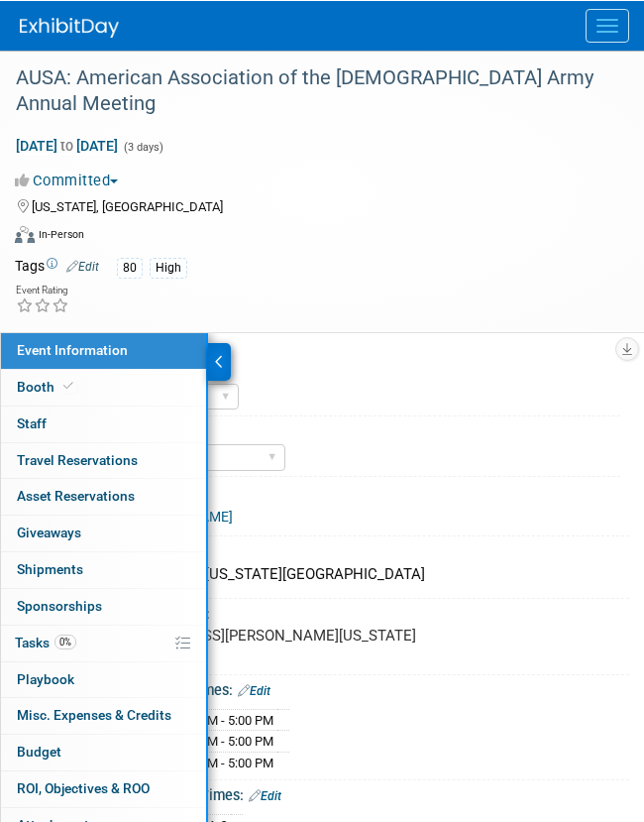
click at [88, 33] on img at bounding box center [69, 27] width 99 height 20
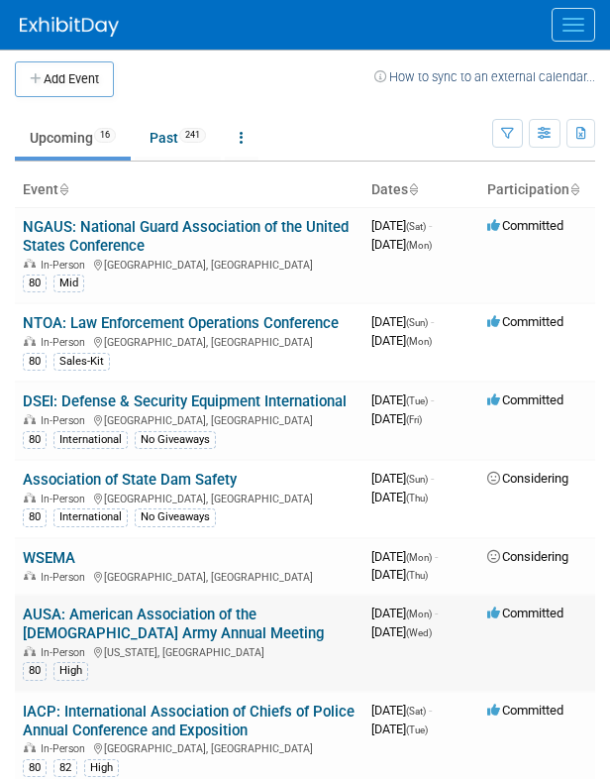
scroll to position [18, 0]
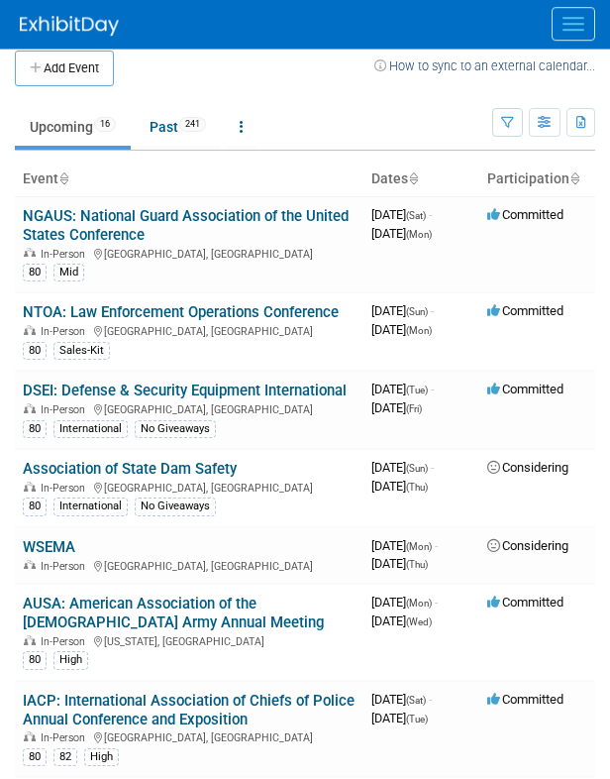
click at [162, 632] on link "AUSA: American Association of the [DEMOGRAPHIC_DATA] Army Annual Meeting" at bounding box center [173, 614] width 301 height 37
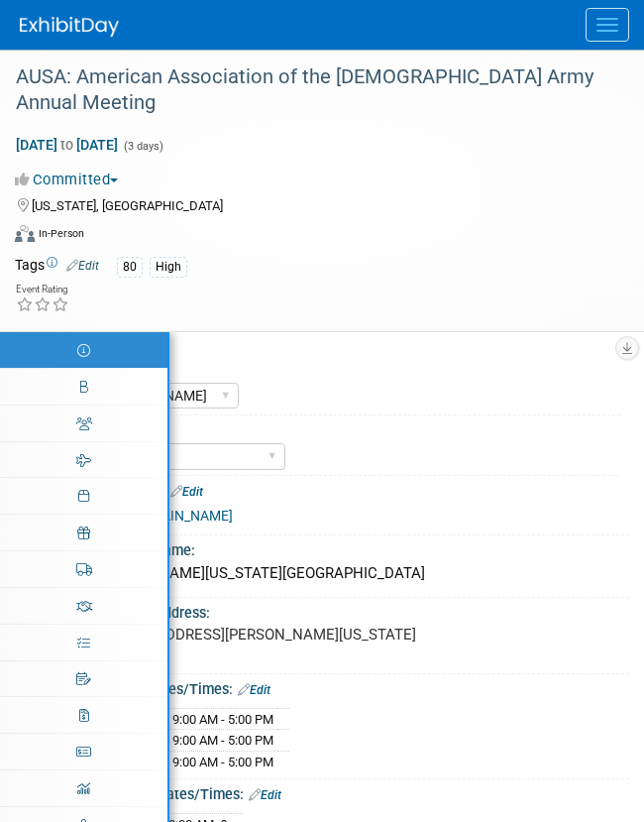
select select "[PERSON_NAME]"
select select "Defense"
select select "No"
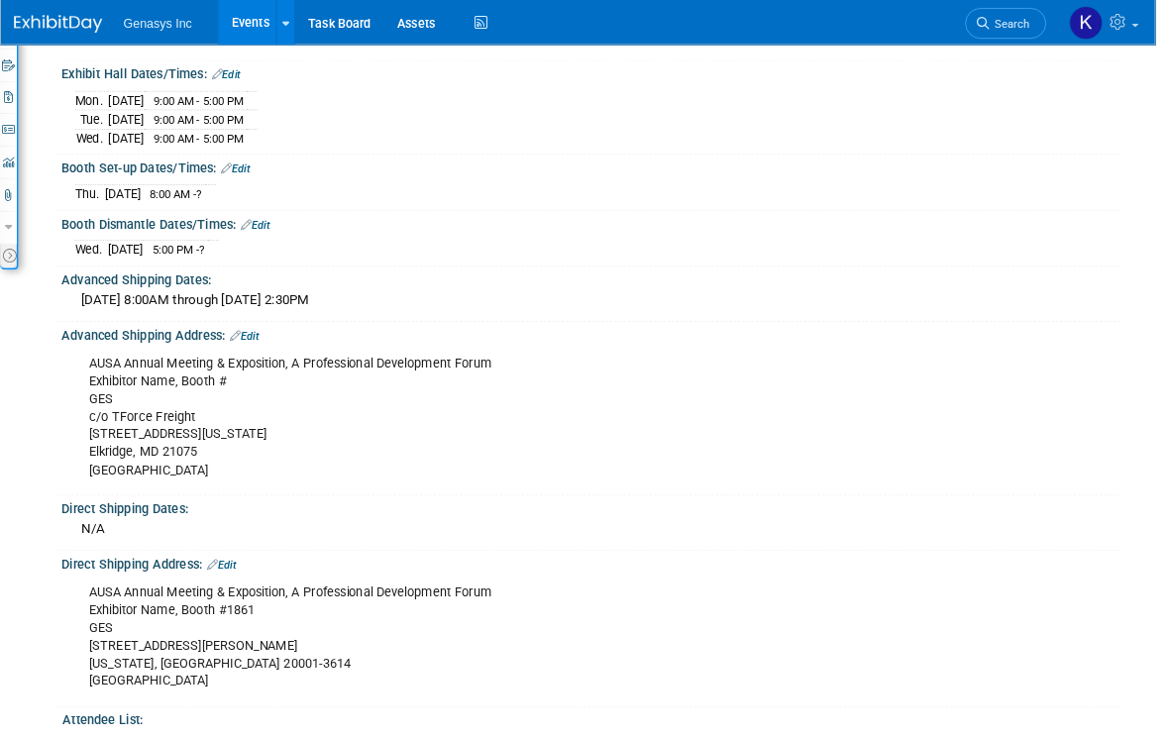
scroll to position [443, 0]
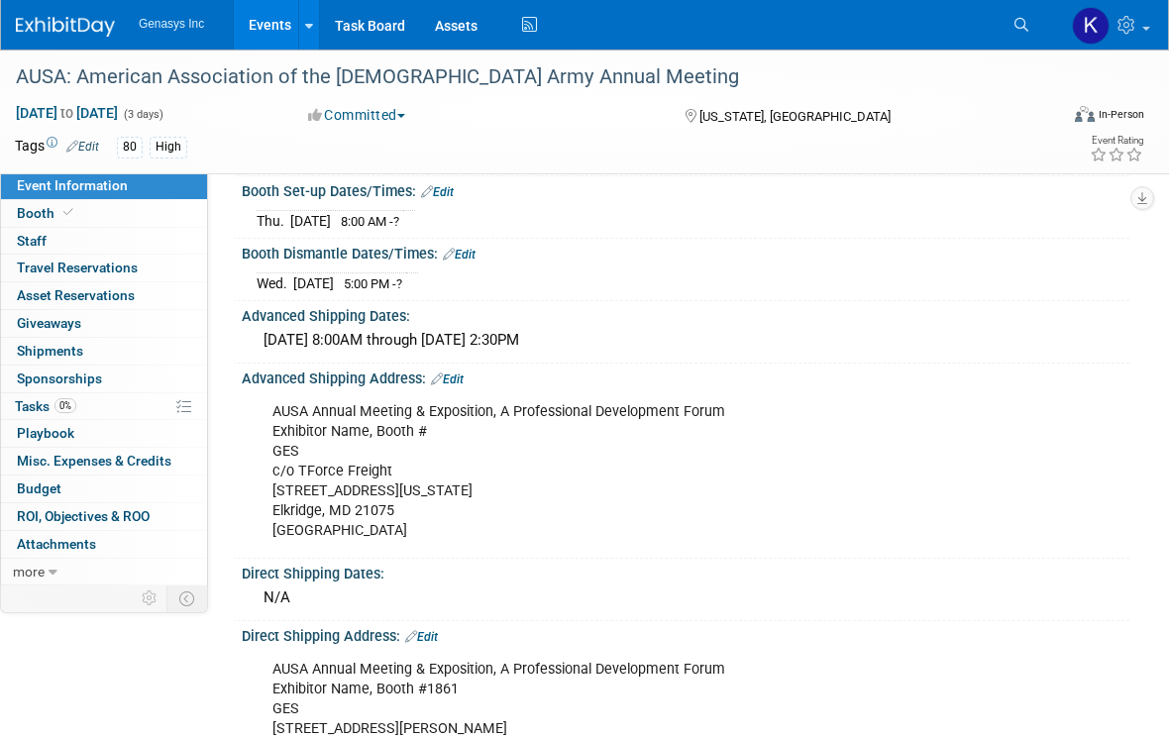
click at [260, 23] on link "Events" at bounding box center [270, 25] width 72 height 50
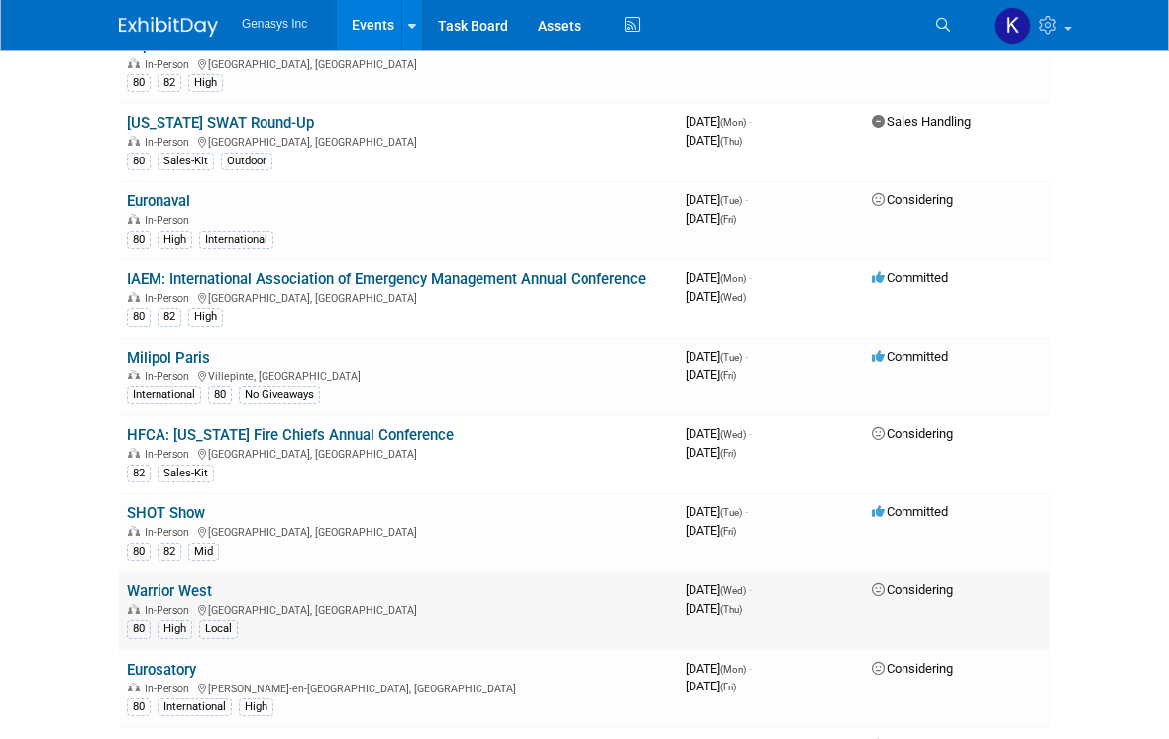
scroll to position [660, 0]
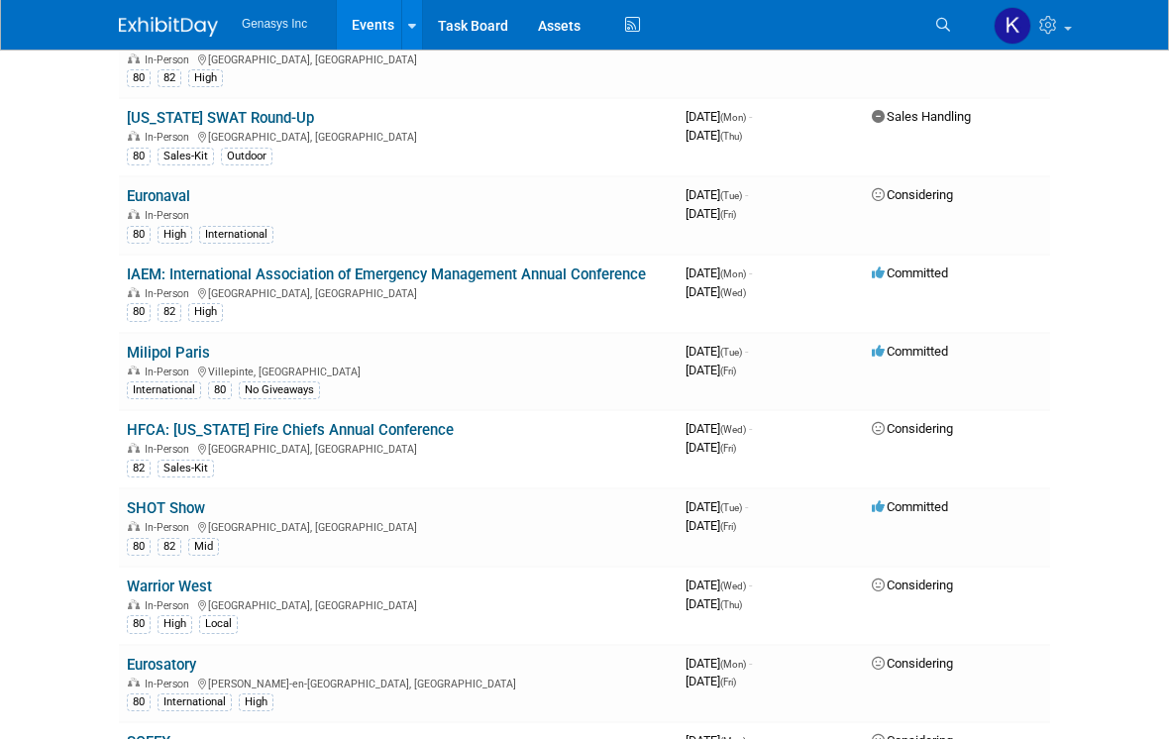
click at [198, 344] on link "Milipol Paris" at bounding box center [168, 353] width 83 height 18
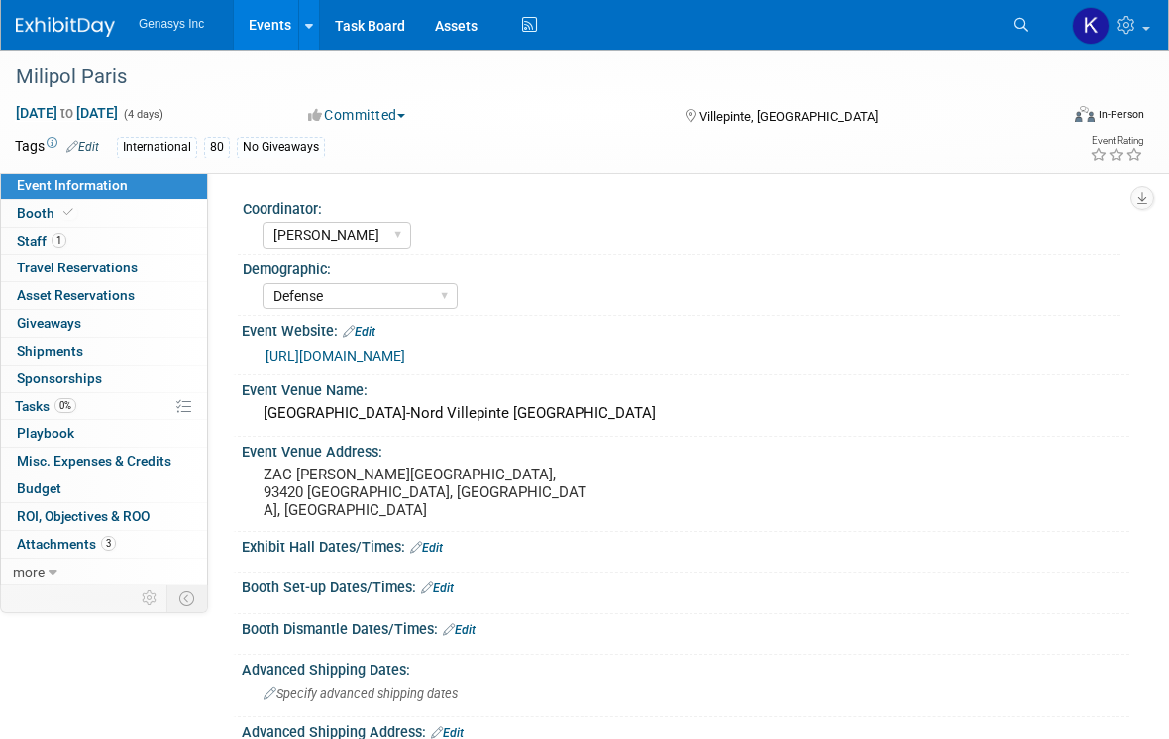
select select "[PERSON_NAME]"
select select "Defense"
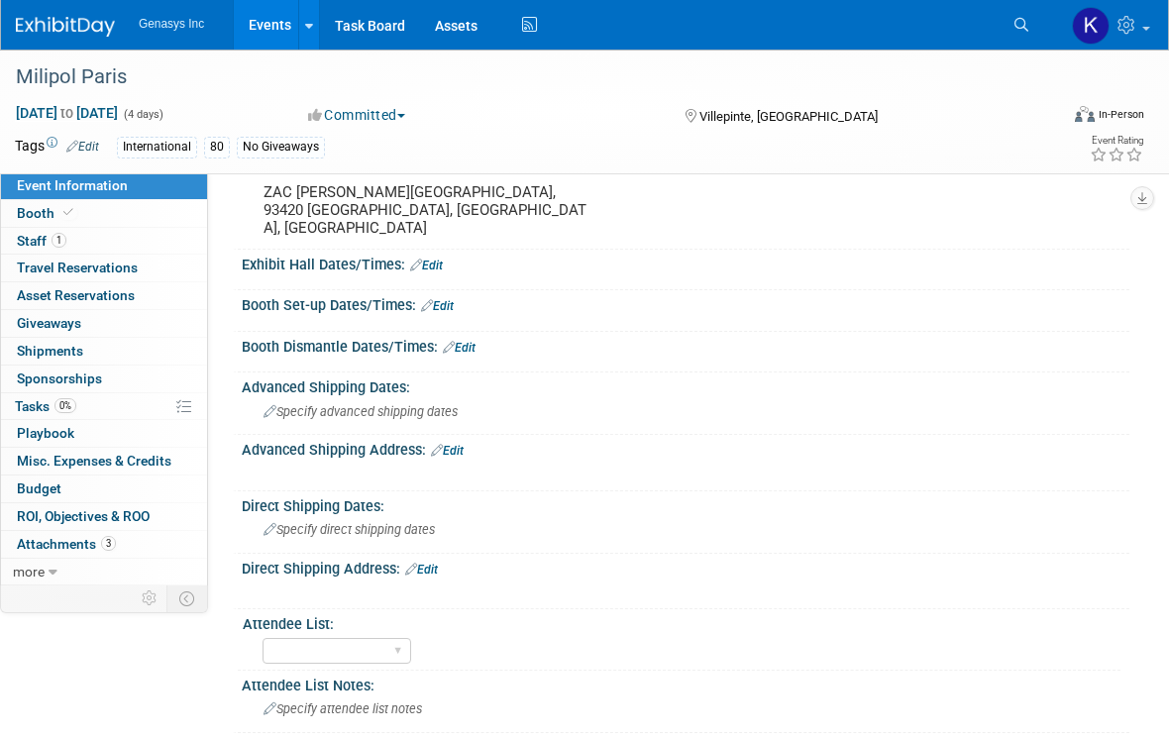
scroll to position [254, 0]
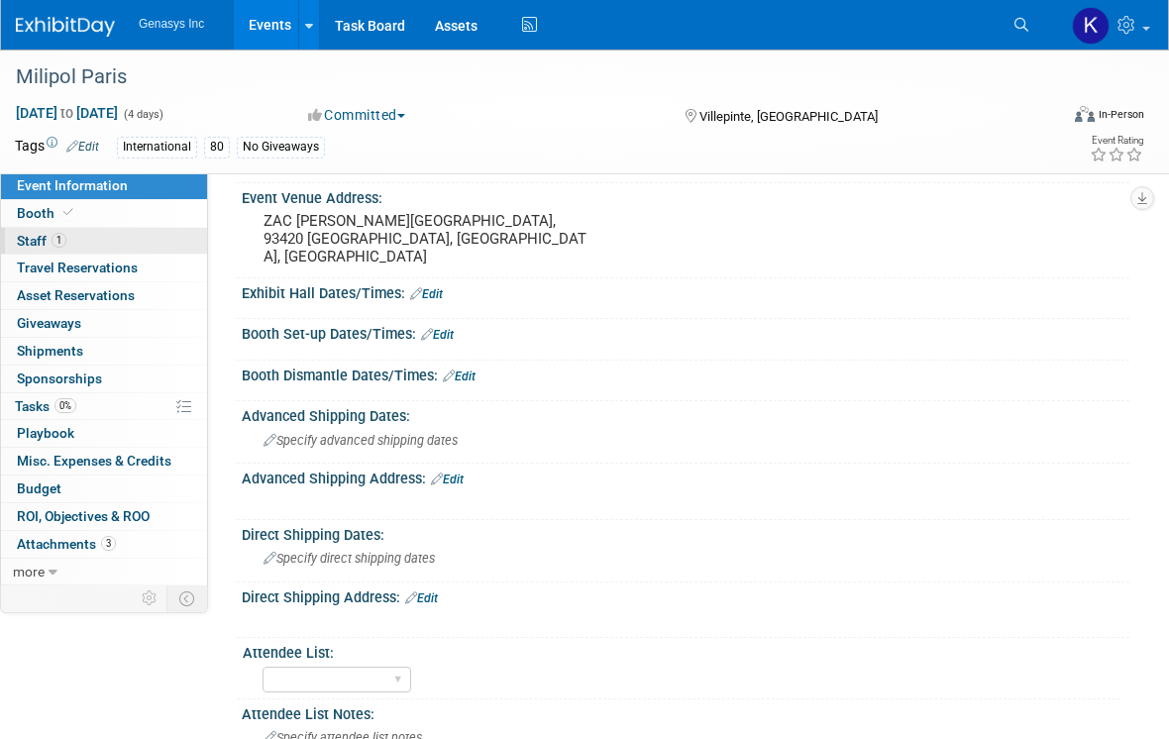
click at [30, 242] on span "Staff 1" at bounding box center [42, 241] width 50 height 16
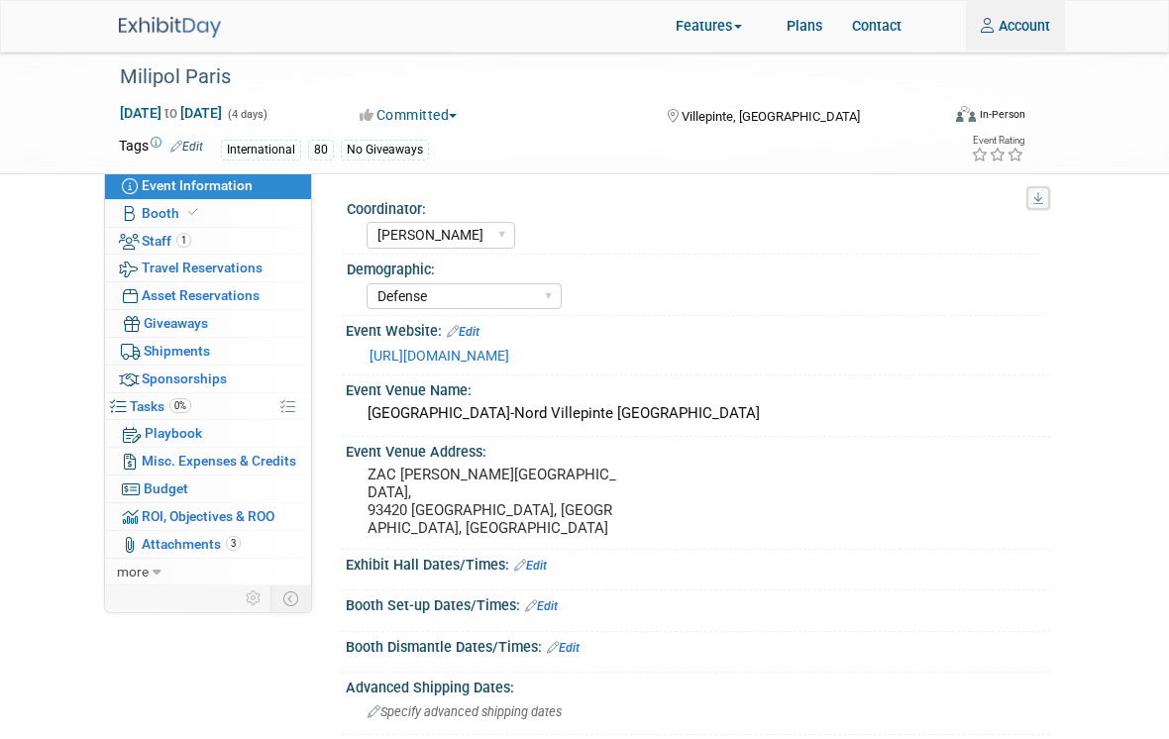
select select "[PERSON_NAME]"
select select "Defense"
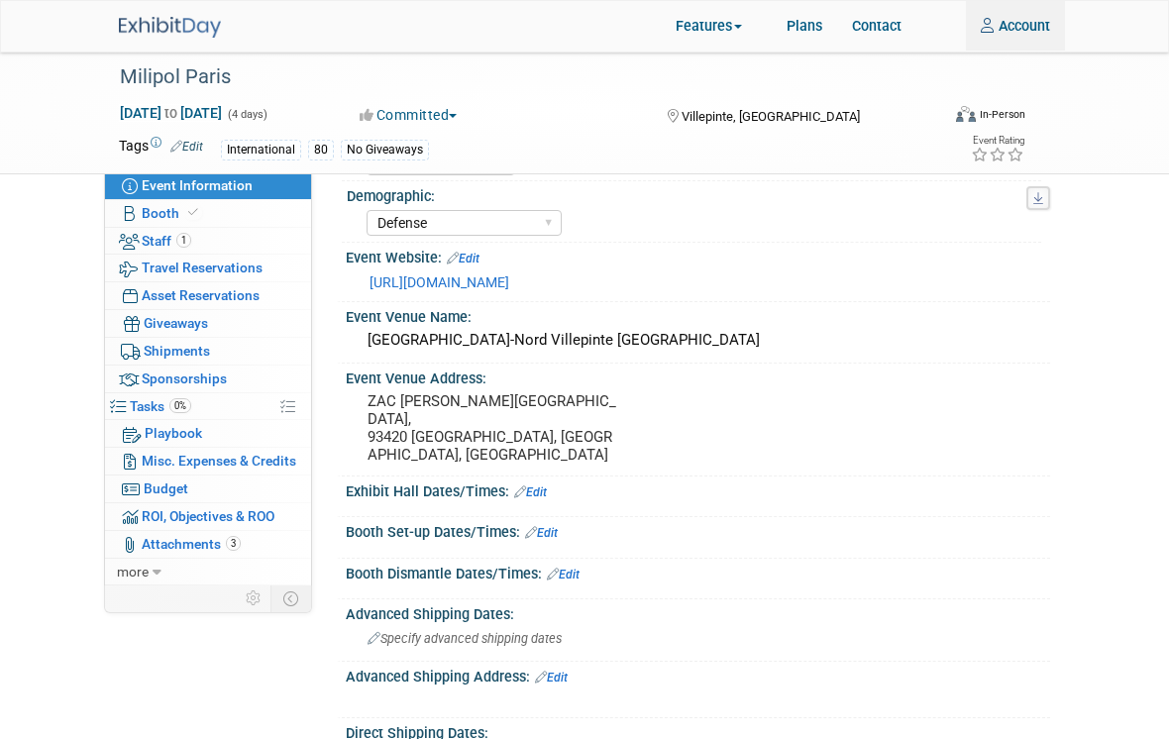
scroll to position [73, 0]
click at [184, 77] on div "Milipol Paris" at bounding box center [530, 77] width 834 height 36
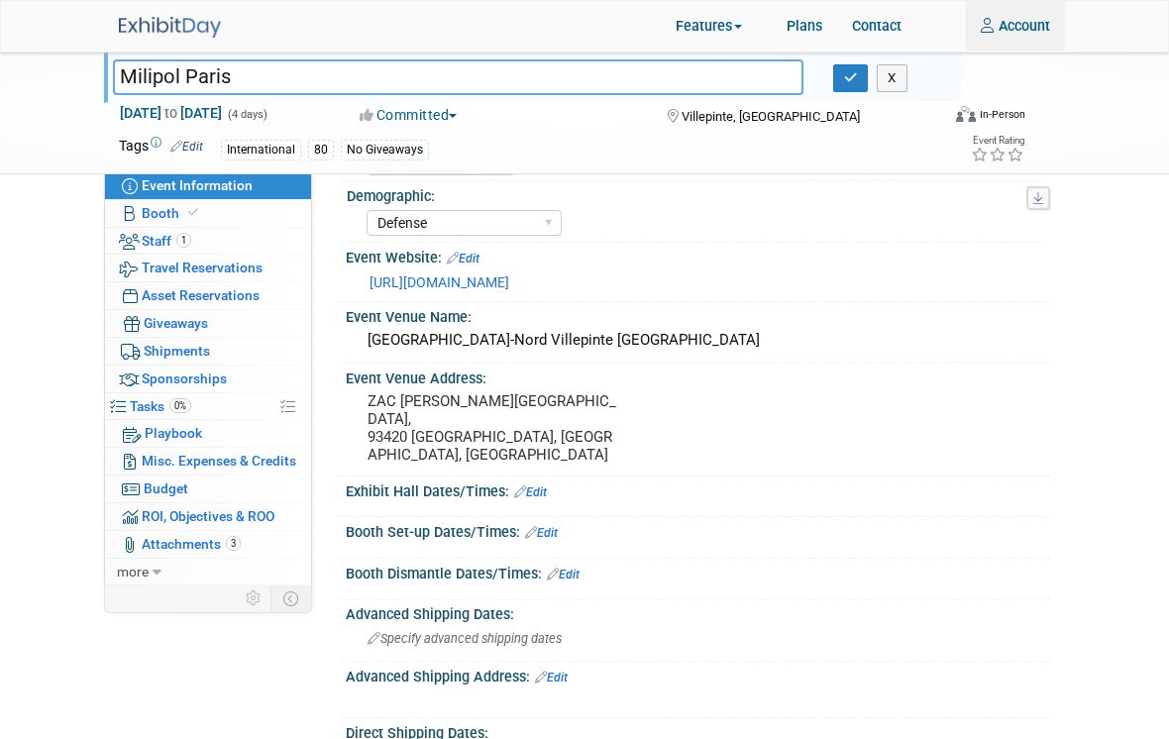
click at [184, 77] on input "Milipol Paris" at bounding box center [458, 76] width 691 height 35
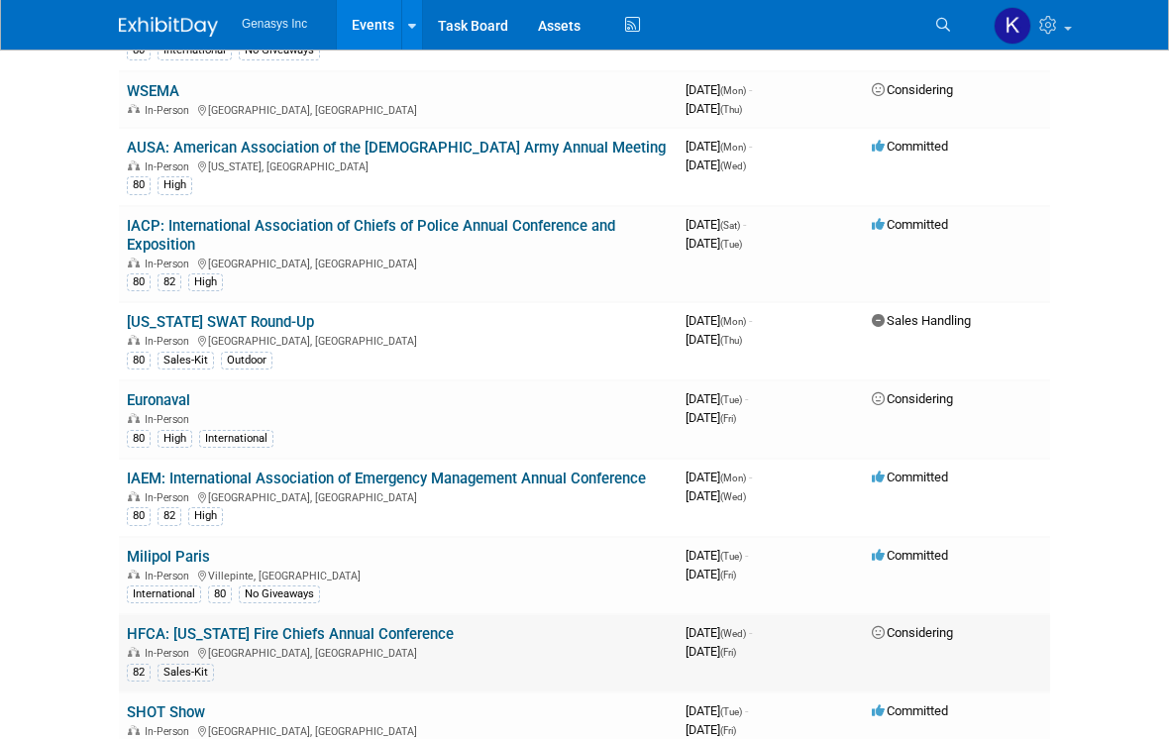
scroll to position [546, 0]
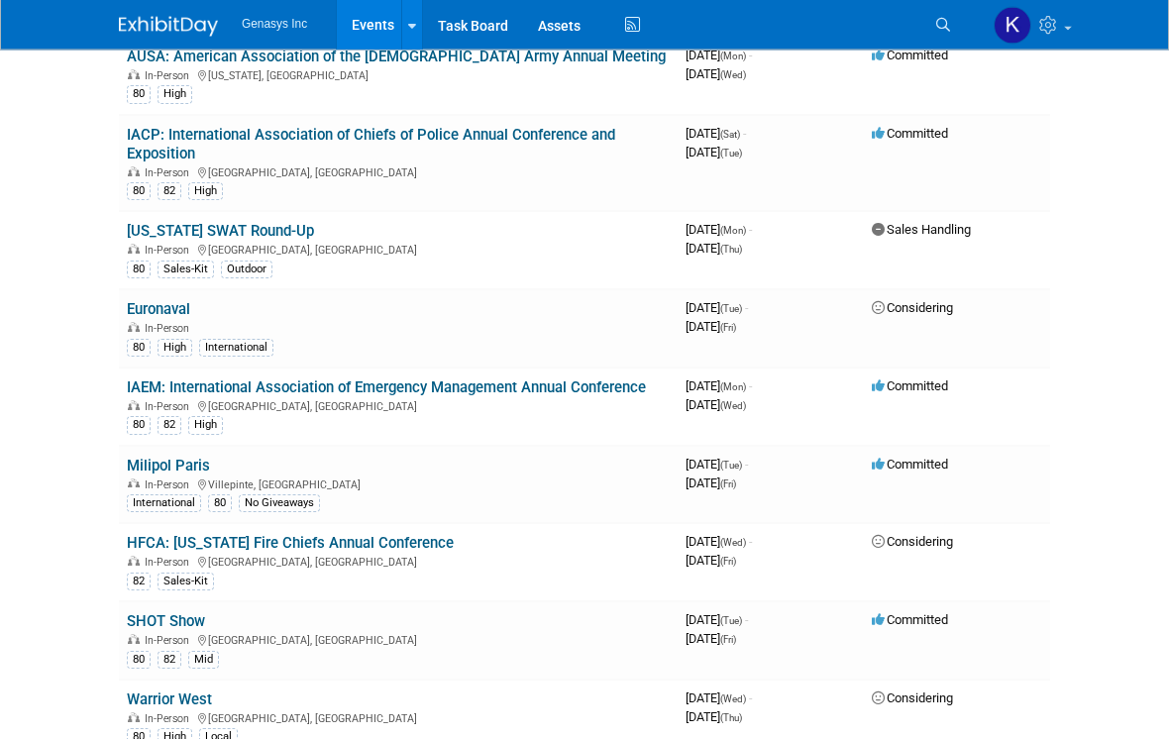
click at [162, 458] on link "Milipol Paris" at bounding box center [168, 467] width 83 height 18
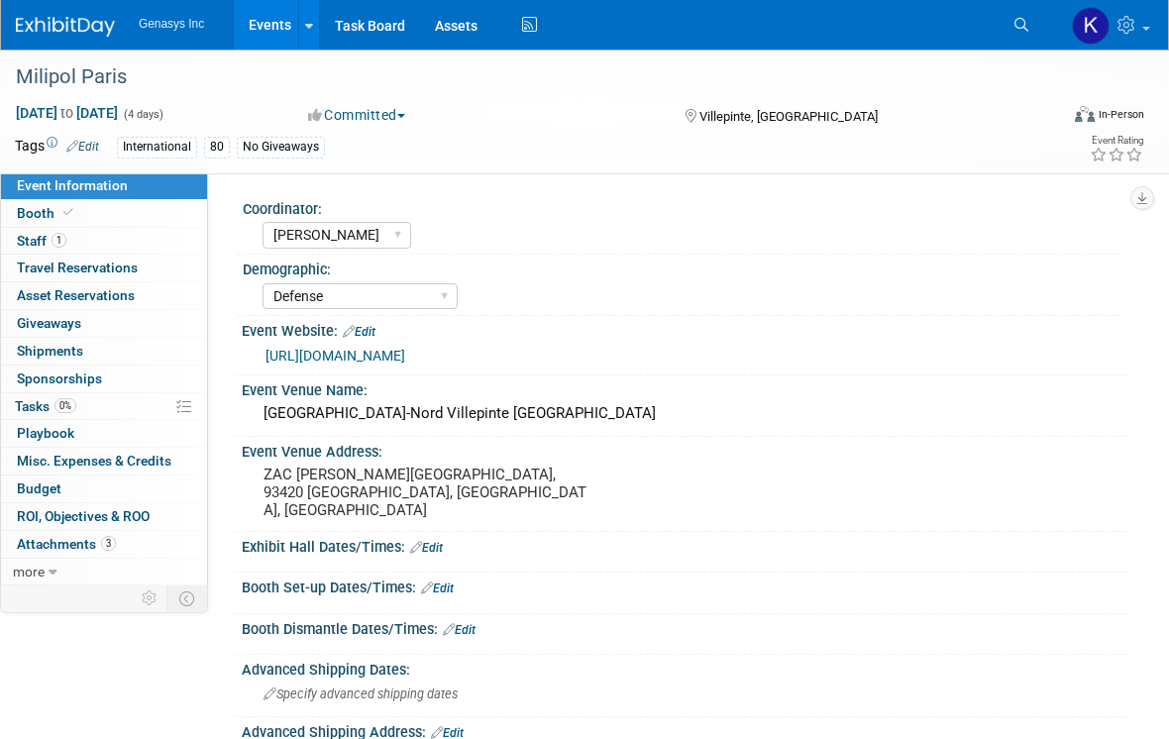
select select "[PERSON_NAME]"
select select "Defense"
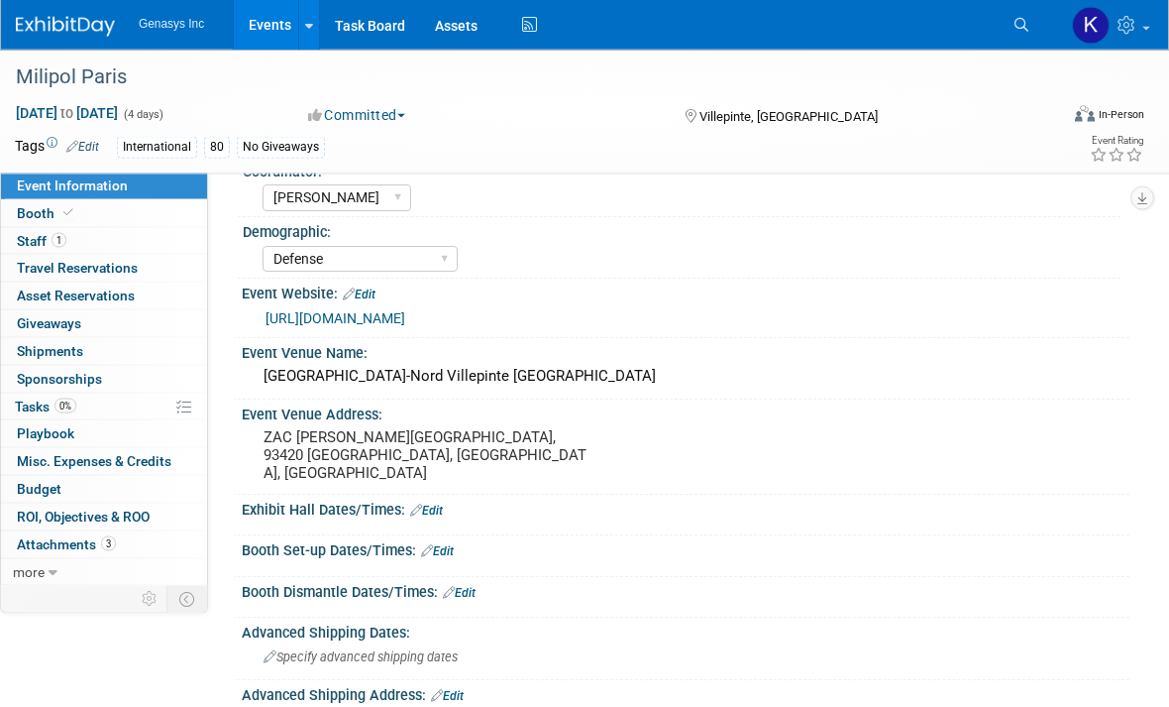
scroll to position [38, 0]
drag, startPoint x: 141, startPoint y: 230, endPoint x: 141, endPoint y: 268, distance: 37.7
click at [141, 230] on link "1 Staff 1" at bounding box center [104, 241] width 206 height 27
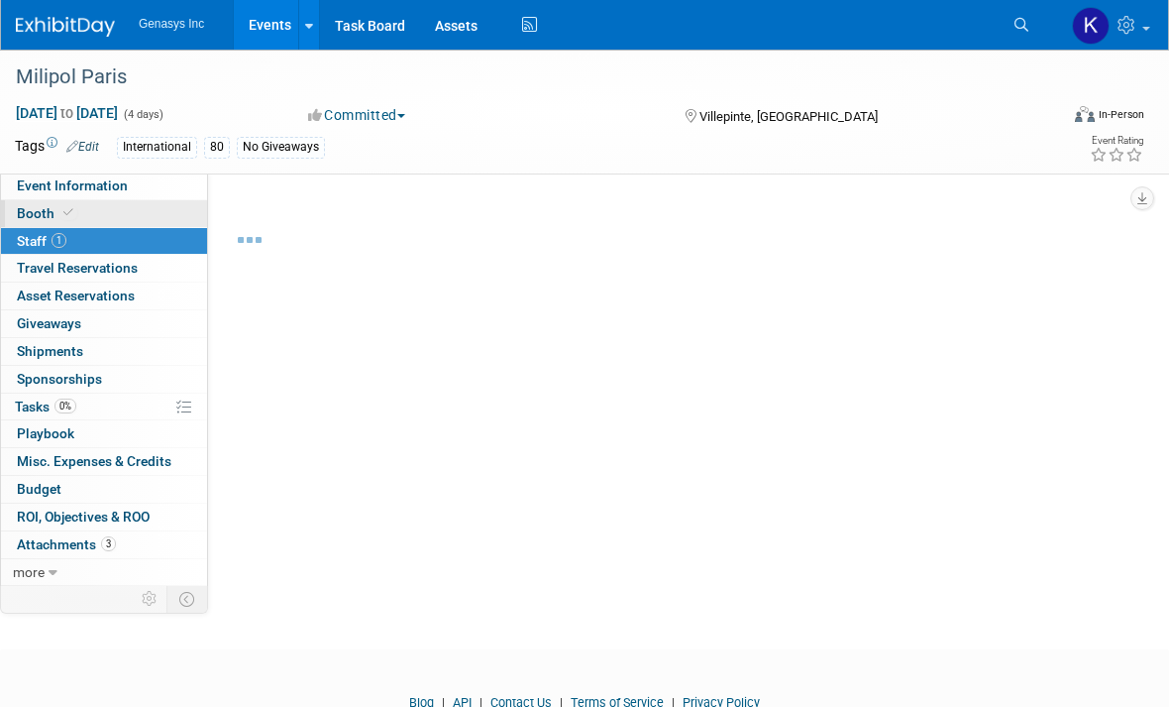
scroll to position [18, 0]
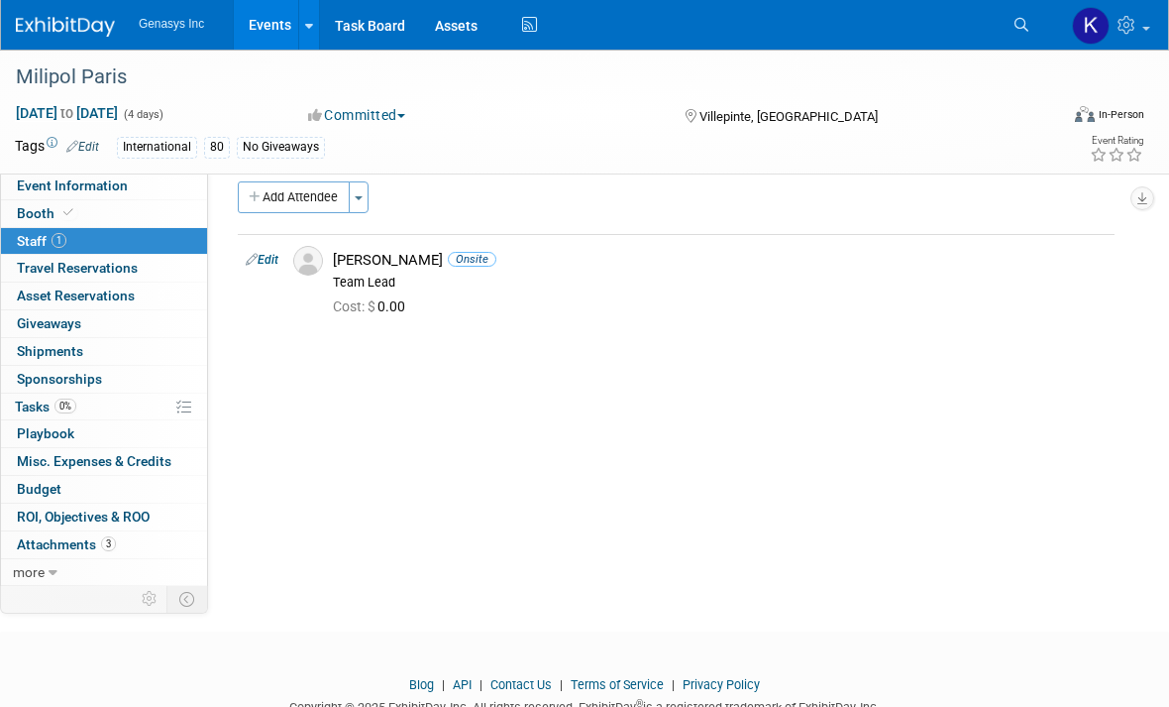
drag, startPoint x: 146, startPoint y: 180, endPoint x: 146, endPoint y: 198, distance: 17.8
click at [146, 180] on link "Event Information" at bounding box center [104, 185] width 206 height 27
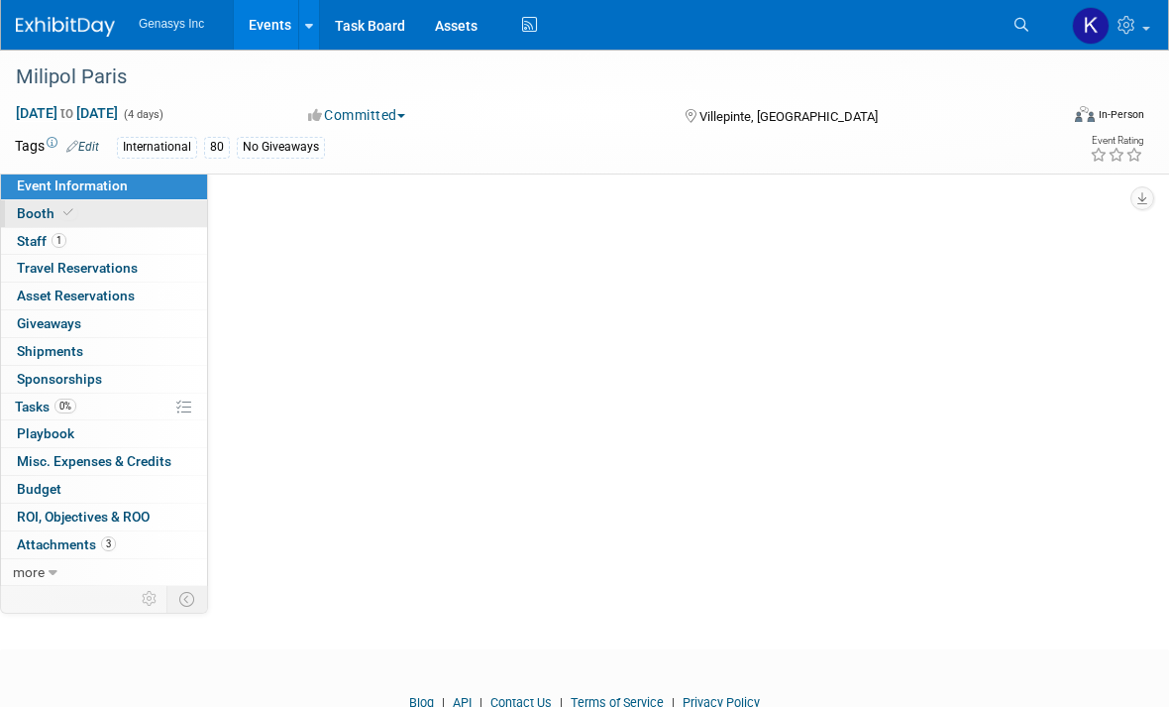
select select "[PERSON_NAME]"
select select "Defense"
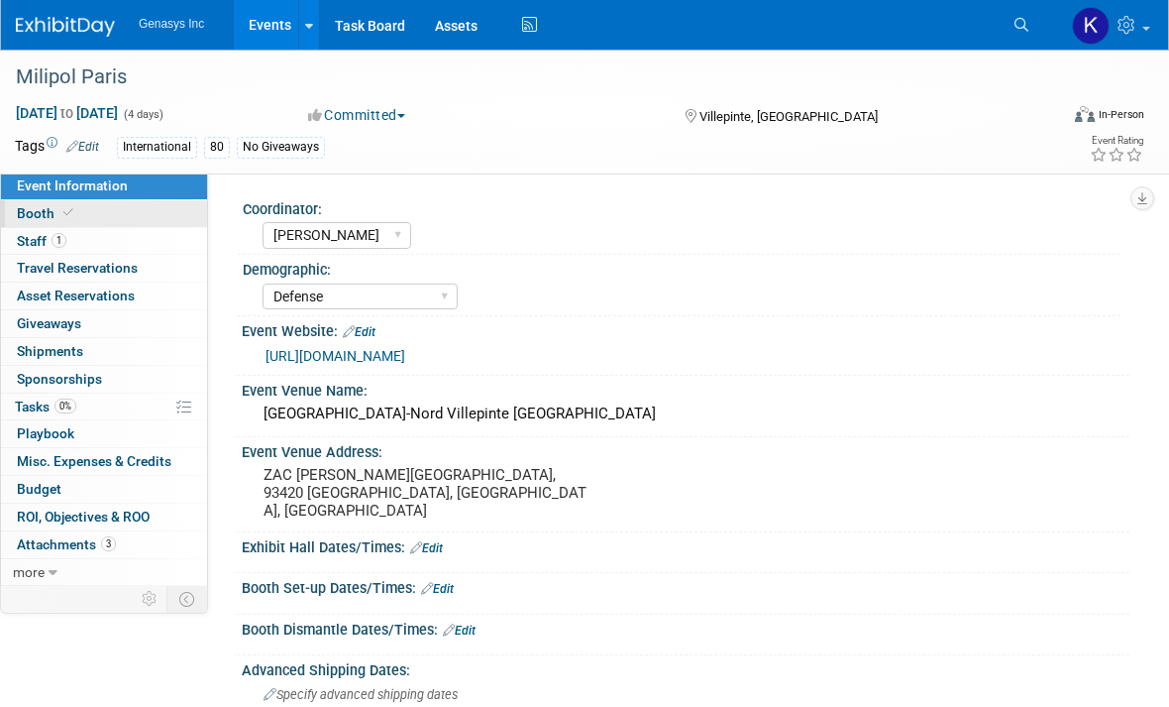
click at [93, 215] on link "Booth" at bounding box center [104, 213] width 206 height 27
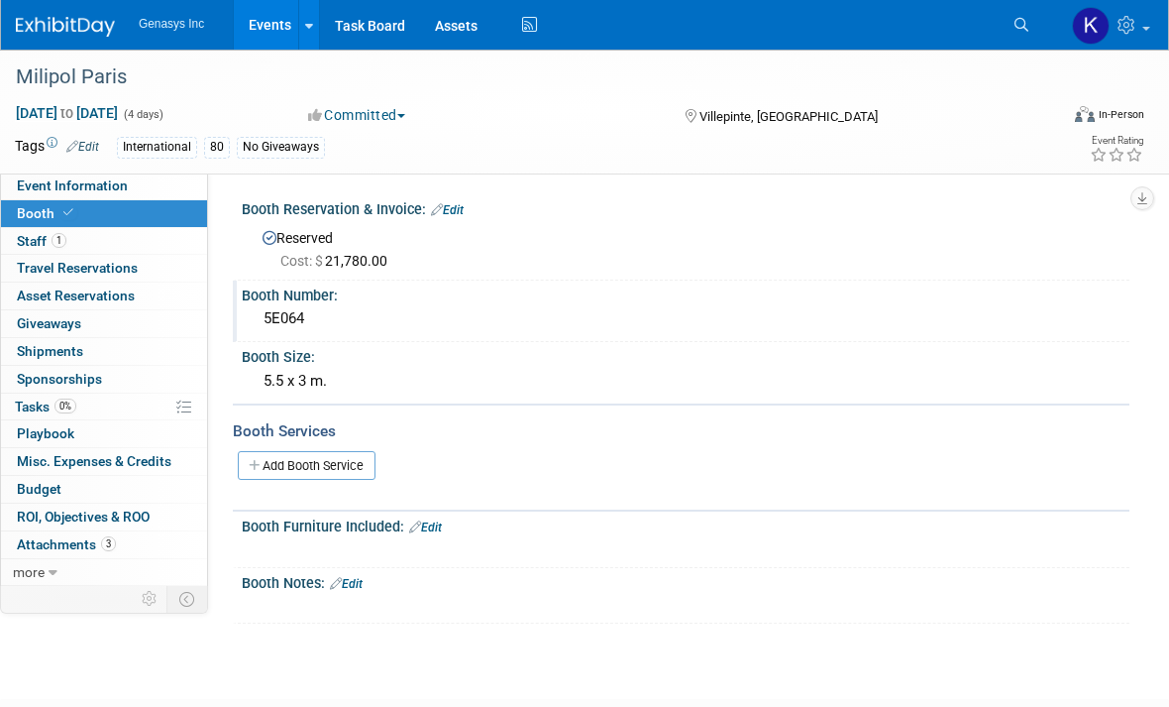
click at [282, 317] on div "5E064" at bounding box center [686, 318] width 858 height 31
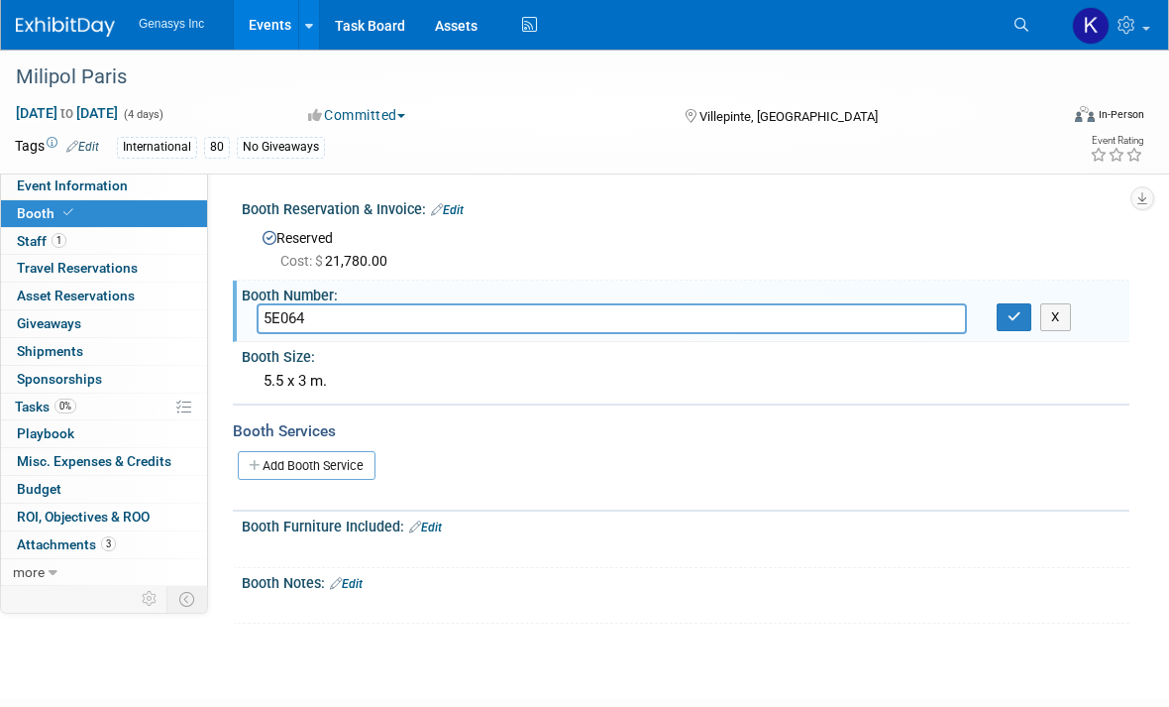
click at [282, 317] on input "5E064" at bounding box center [612, 318] width 711 height 31
click at [1006, 310] on button "button" at bounding box center [1015, 317] width 36 height 28
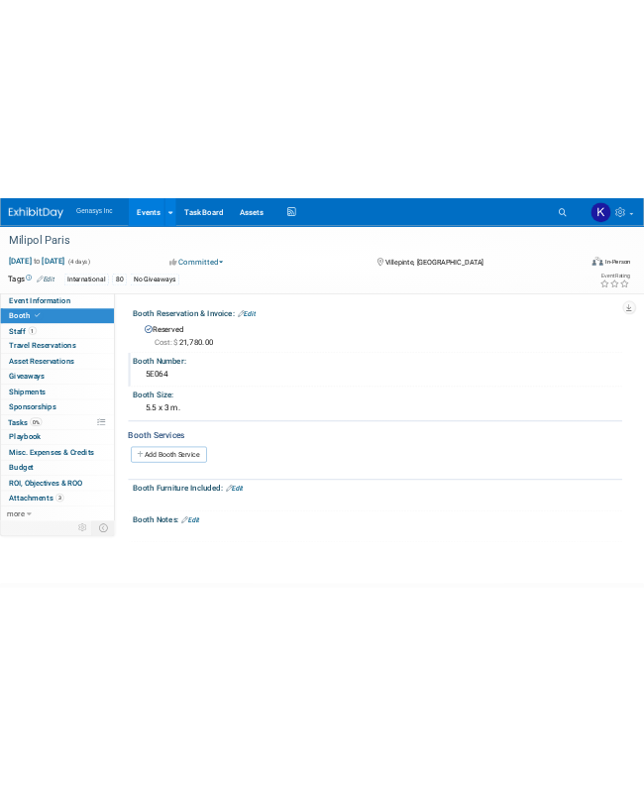
scroll to position [11, 0]
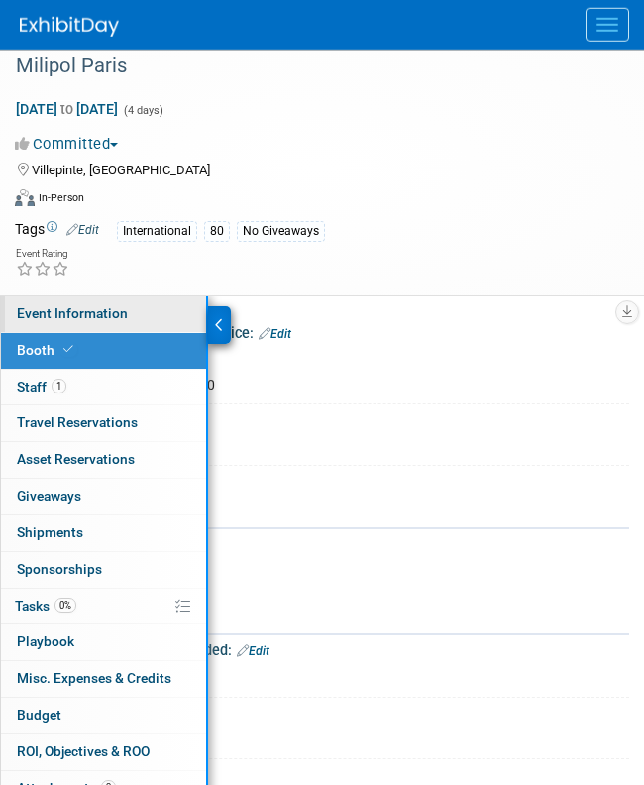
click at [162, 314] on link "Event Information" at bounding box center [103, 314] width 205 height 36
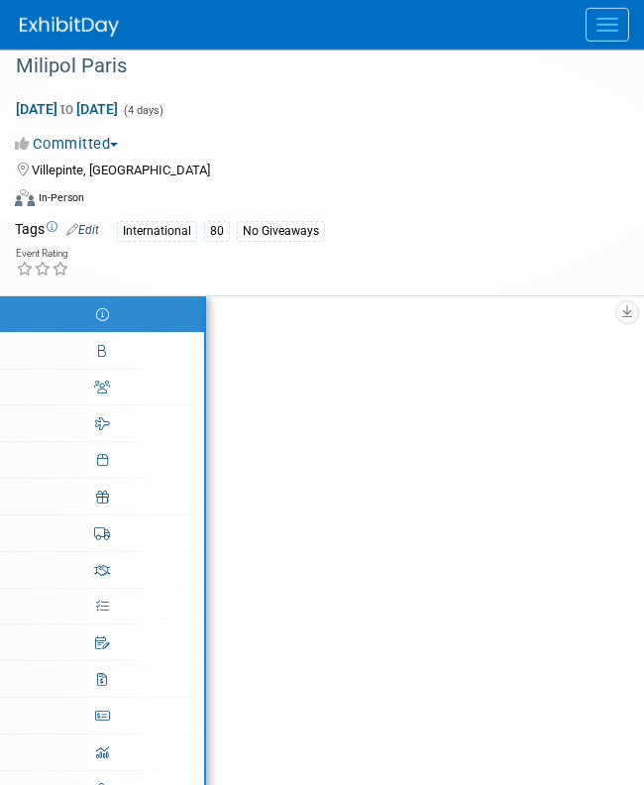
scroll to position [0, 0]
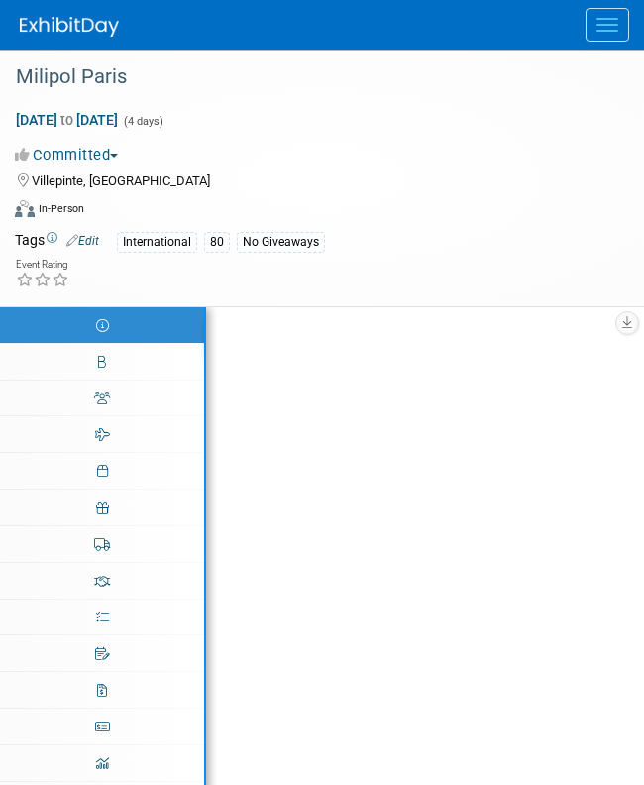
select select "[PERSON_NAME]"
select select "Defense"
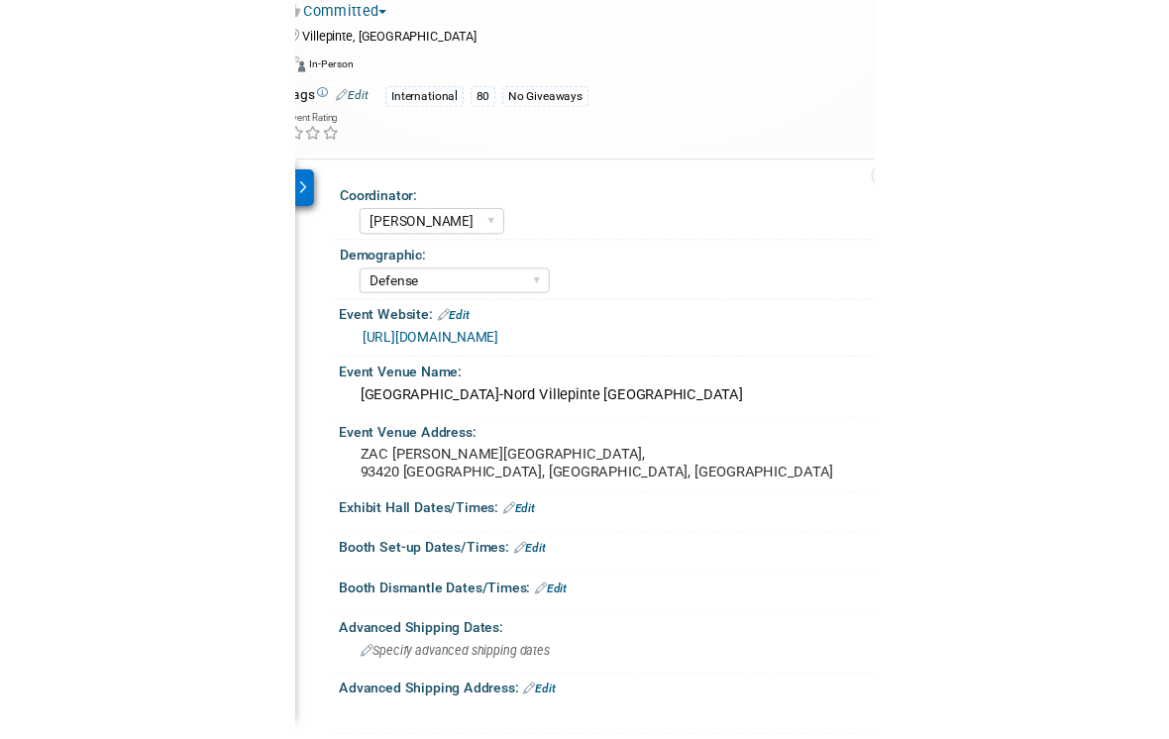
scroll to position [13, 0]
